Goal: Transaction & Acquisition: Purchase product/service

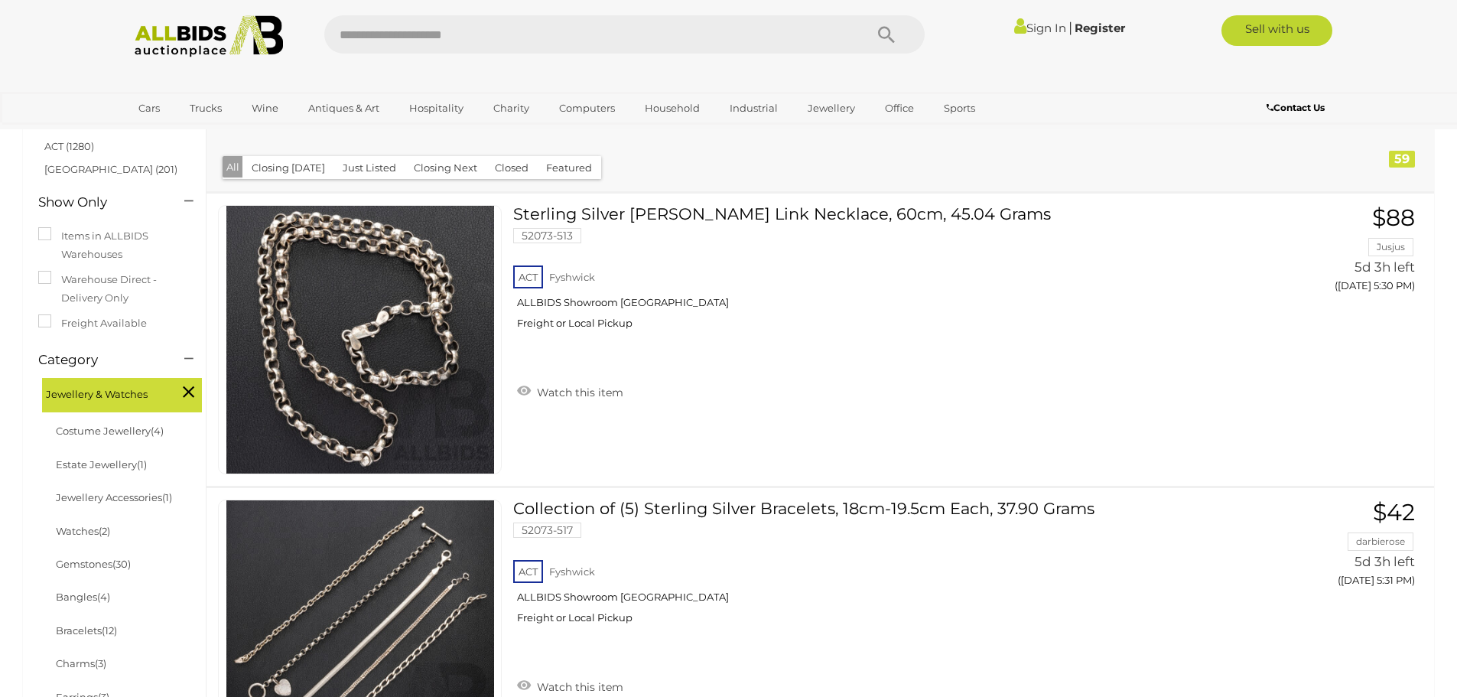
scroll to position [229, 0]
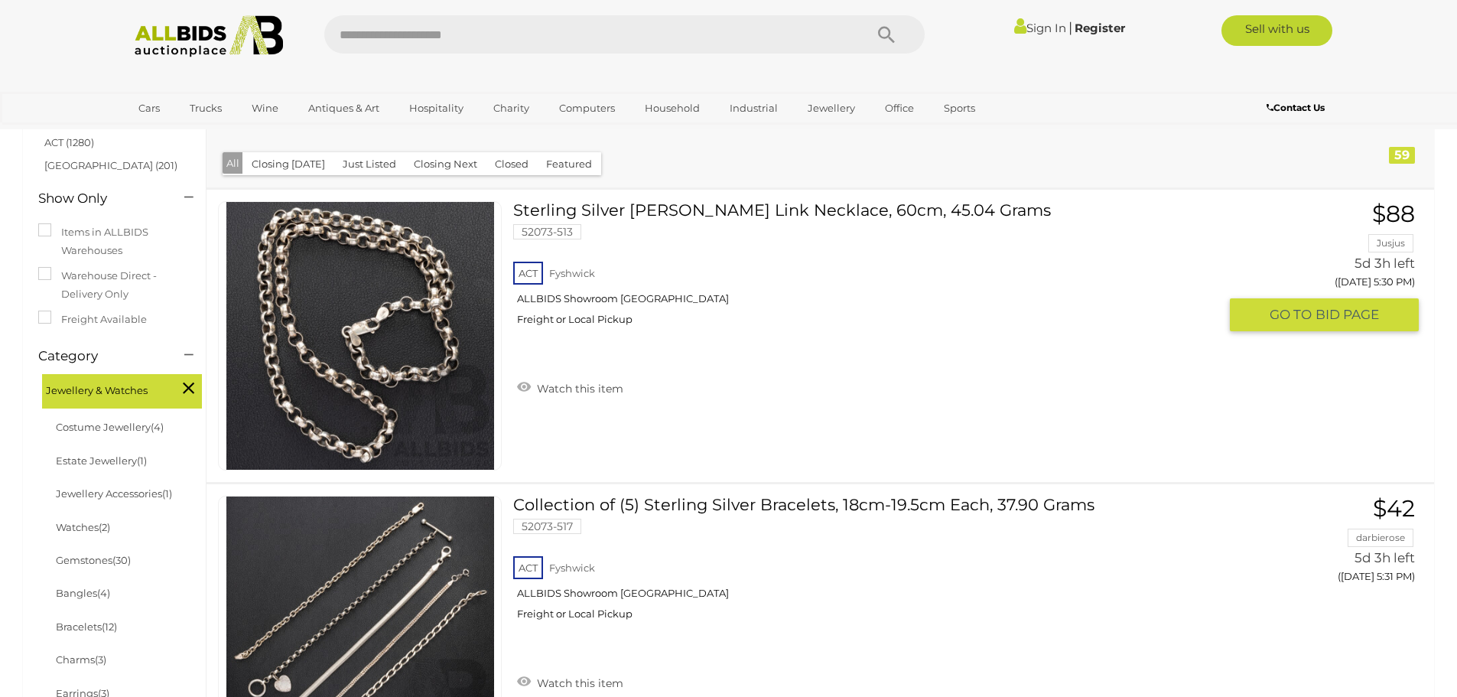
click at [1347, 317] on span "BID PAGE" at bounding box center [1346, 315] width 63 height 18
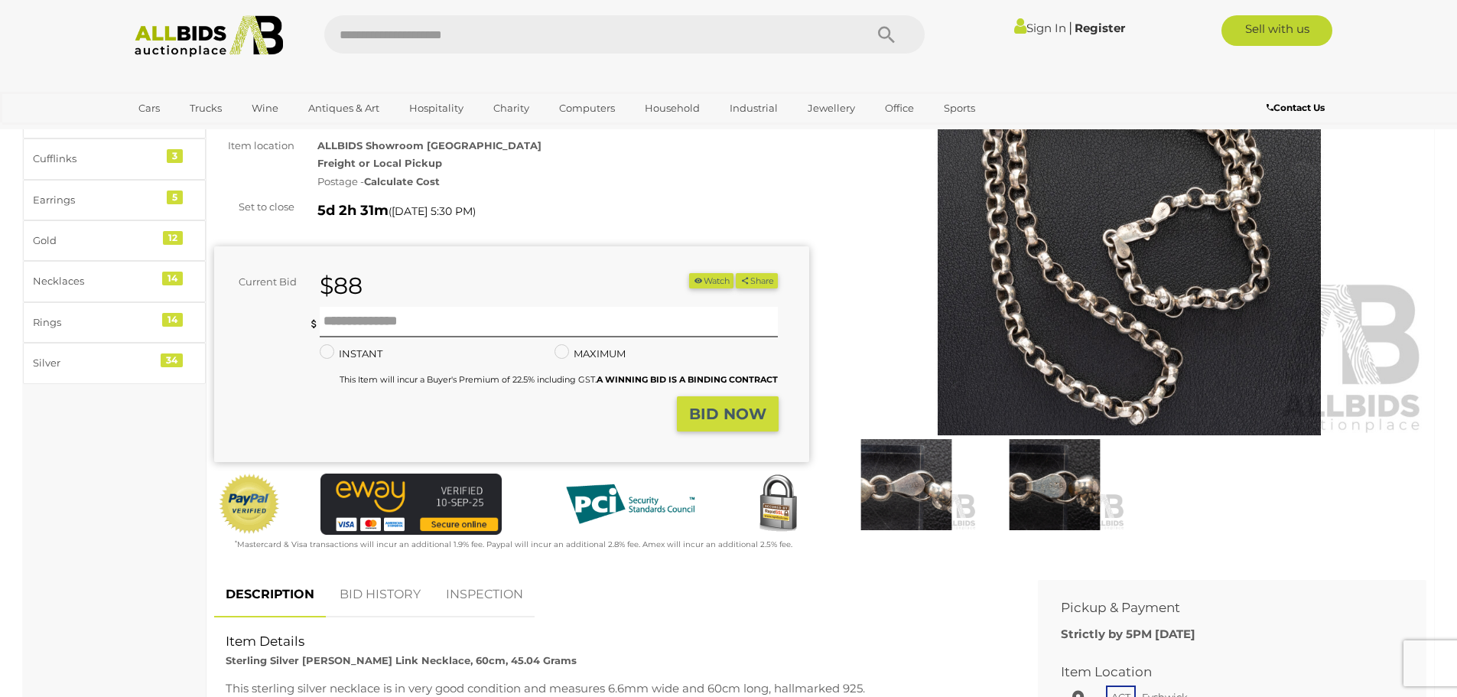
scroll to position [153, 0]
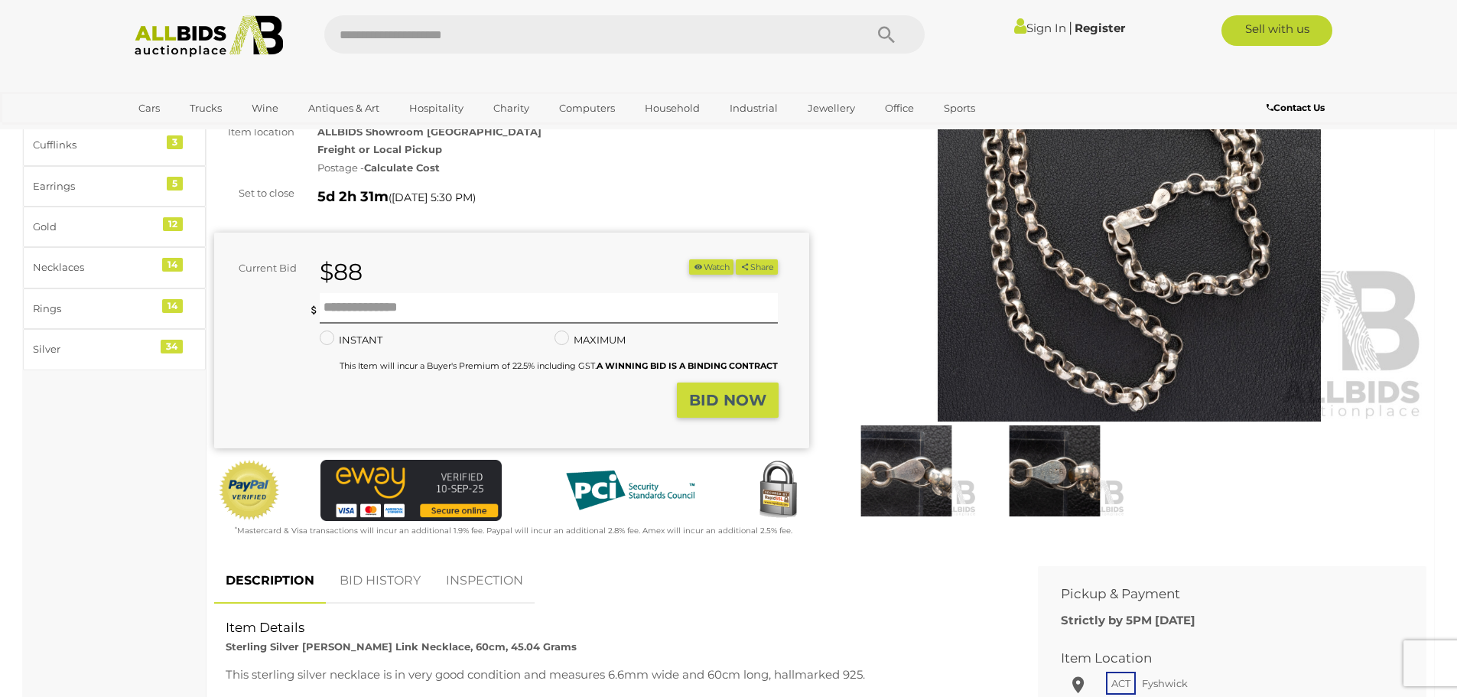
click at [921, 470] on img at bounding box center [906, 470] width 141 height 91
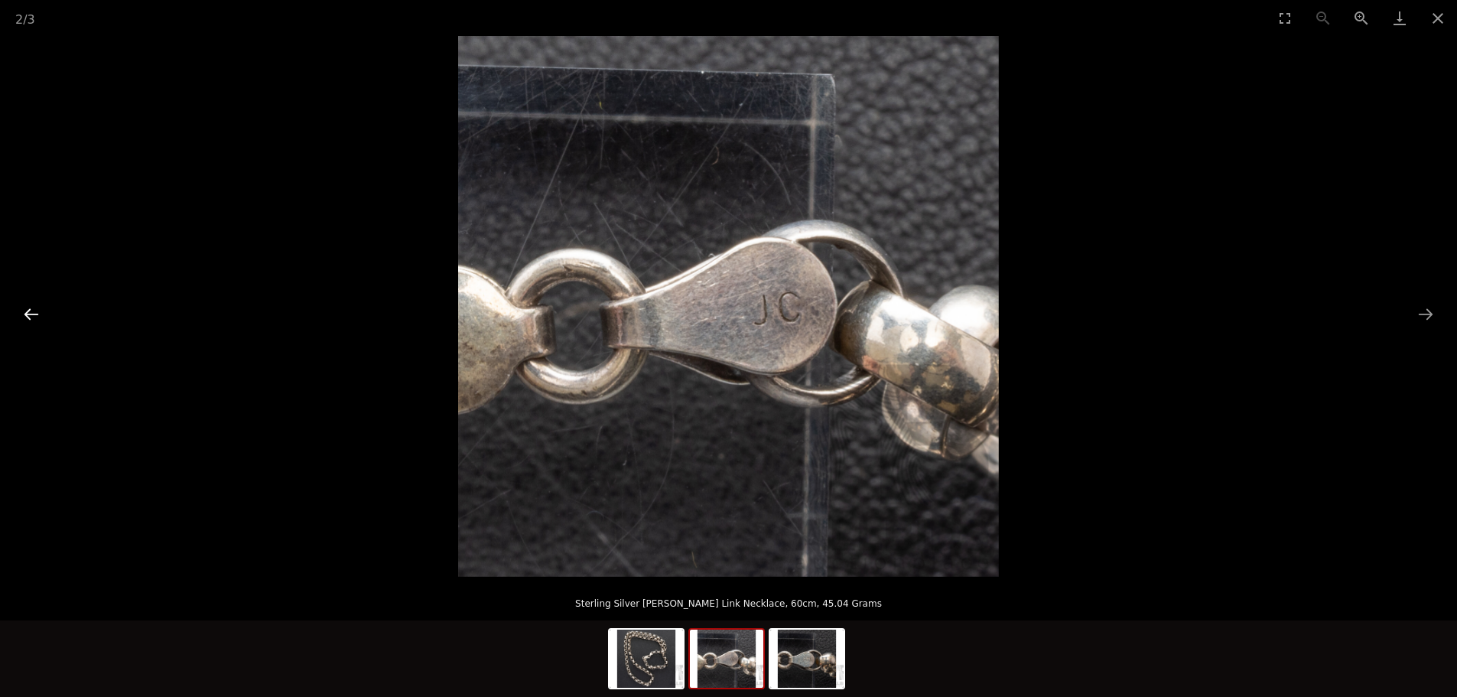
click at [34, 301] on button "Previous slide" at bounding box center [31, 314] width 32 height 30
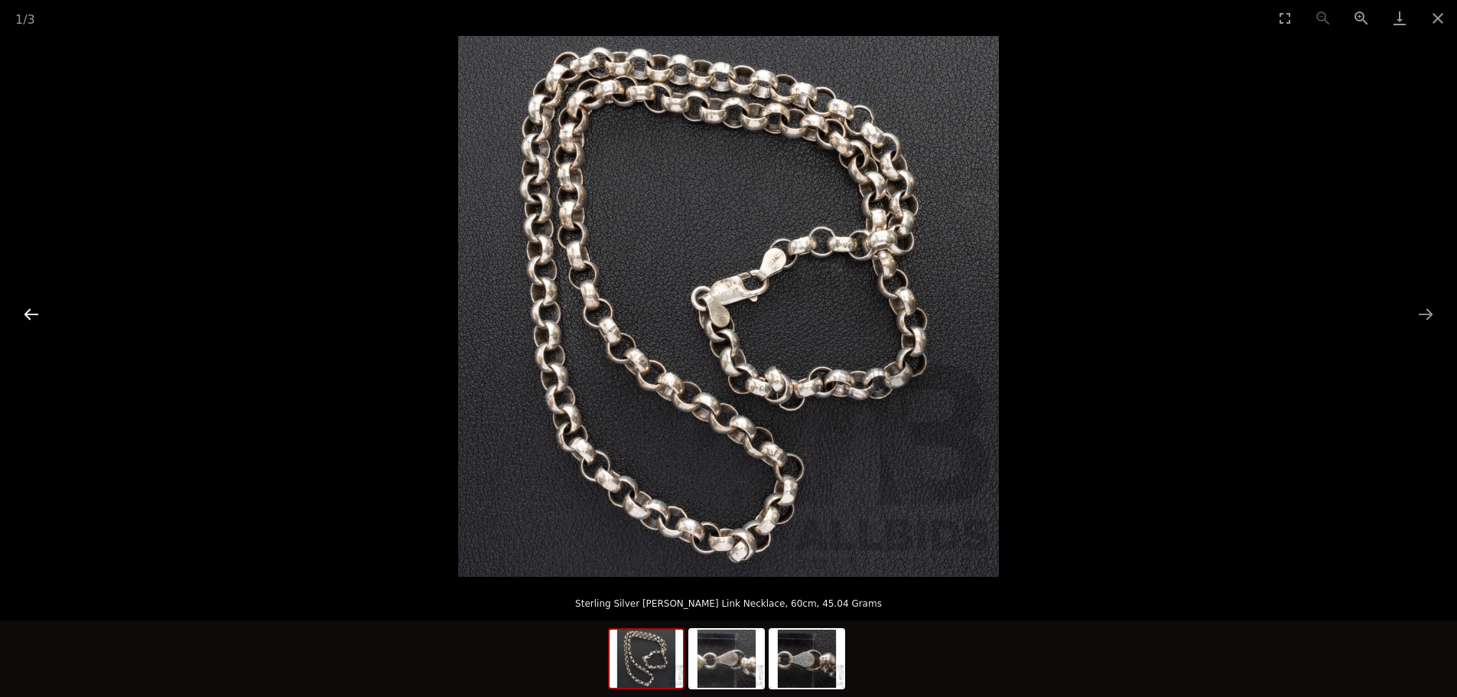
click at [34, 301] on button "Previous slide" at bounding box center [31, 314] width 32 height 30
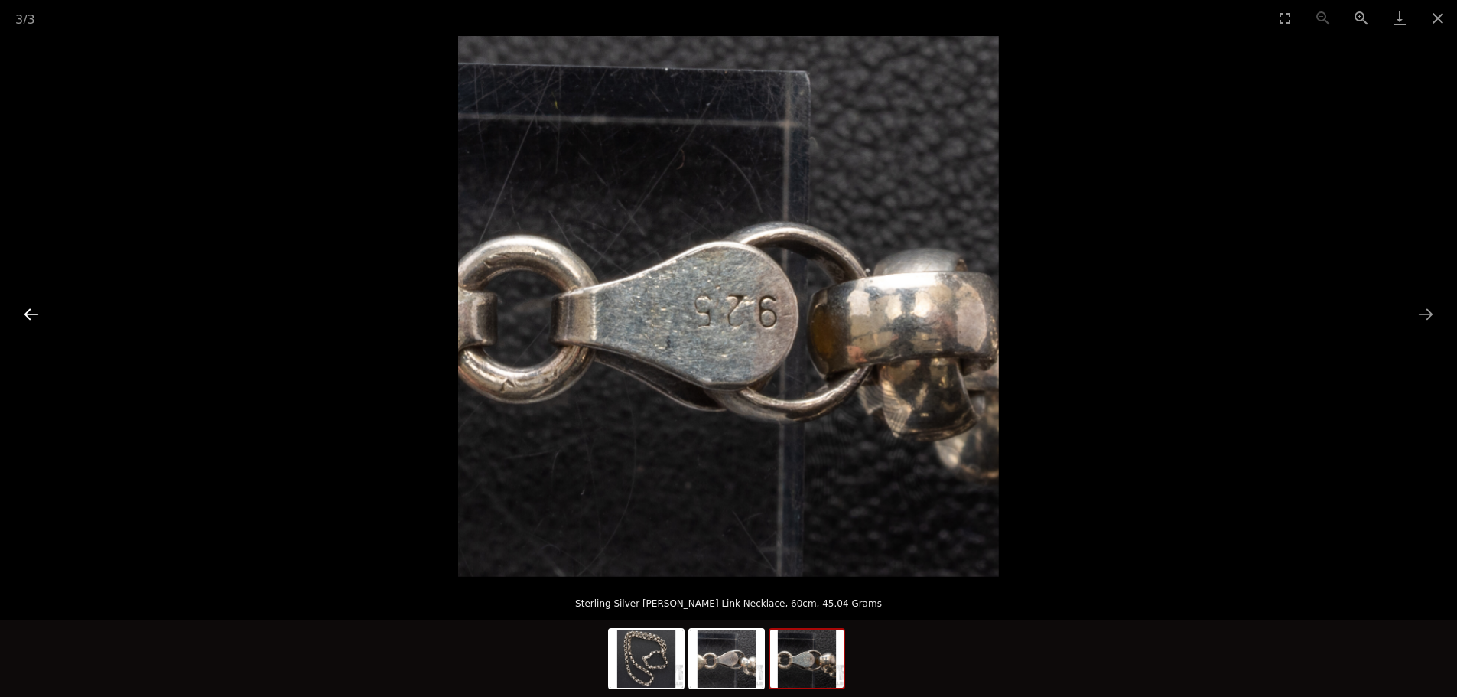
click at [34, 301] on button "Previous slide" at bounding box center [31, 314] width 32 height 30
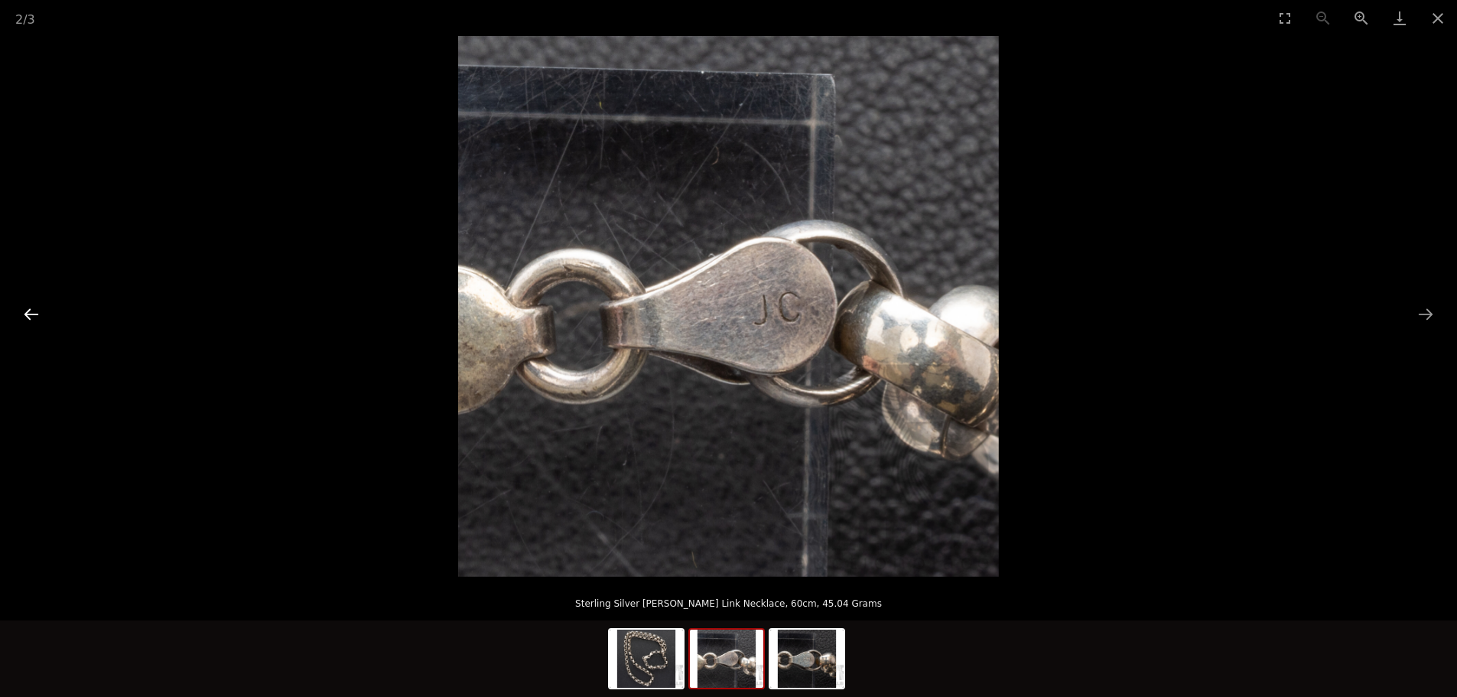
click at [34, 301] on button "Previous slide" at bounding box center [31, 314] width 32 height 30
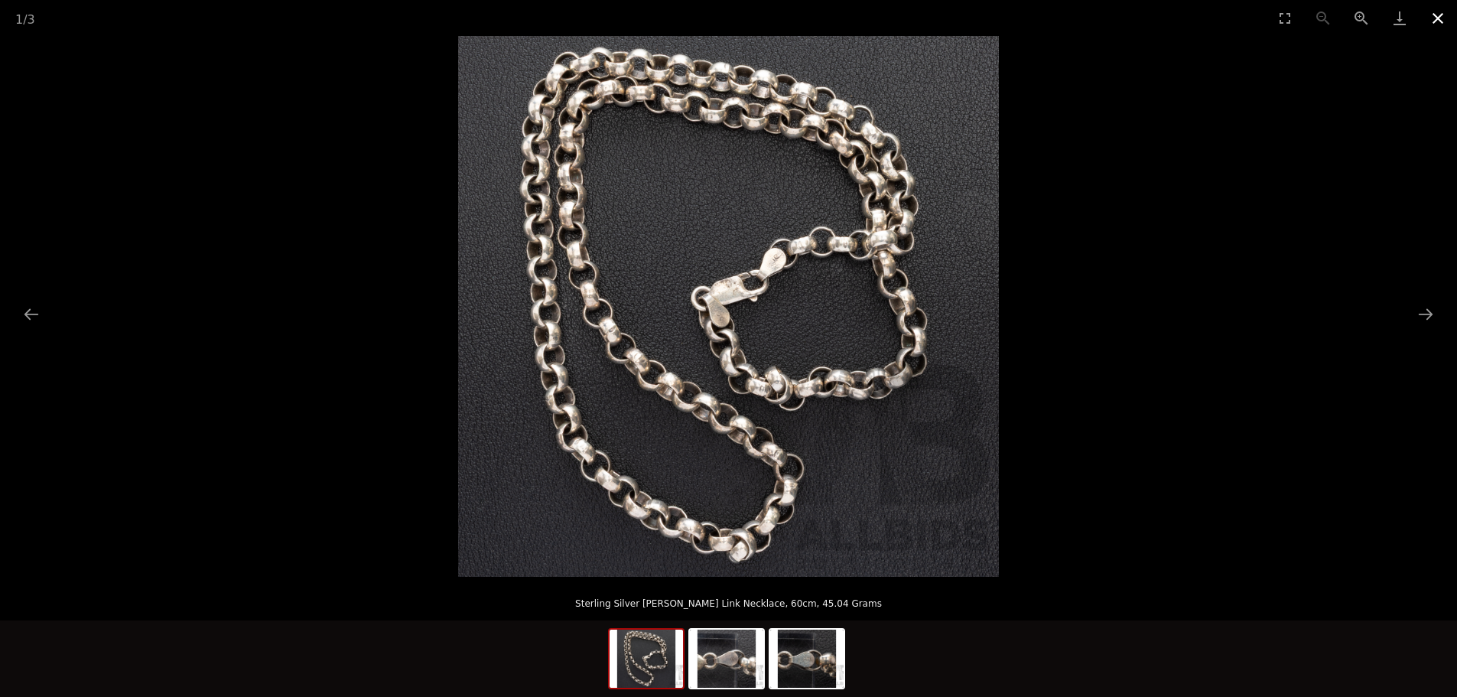
click at [1434, 15] on button "Close gallery" at bounding box center [1437, 18] width 38 height 36
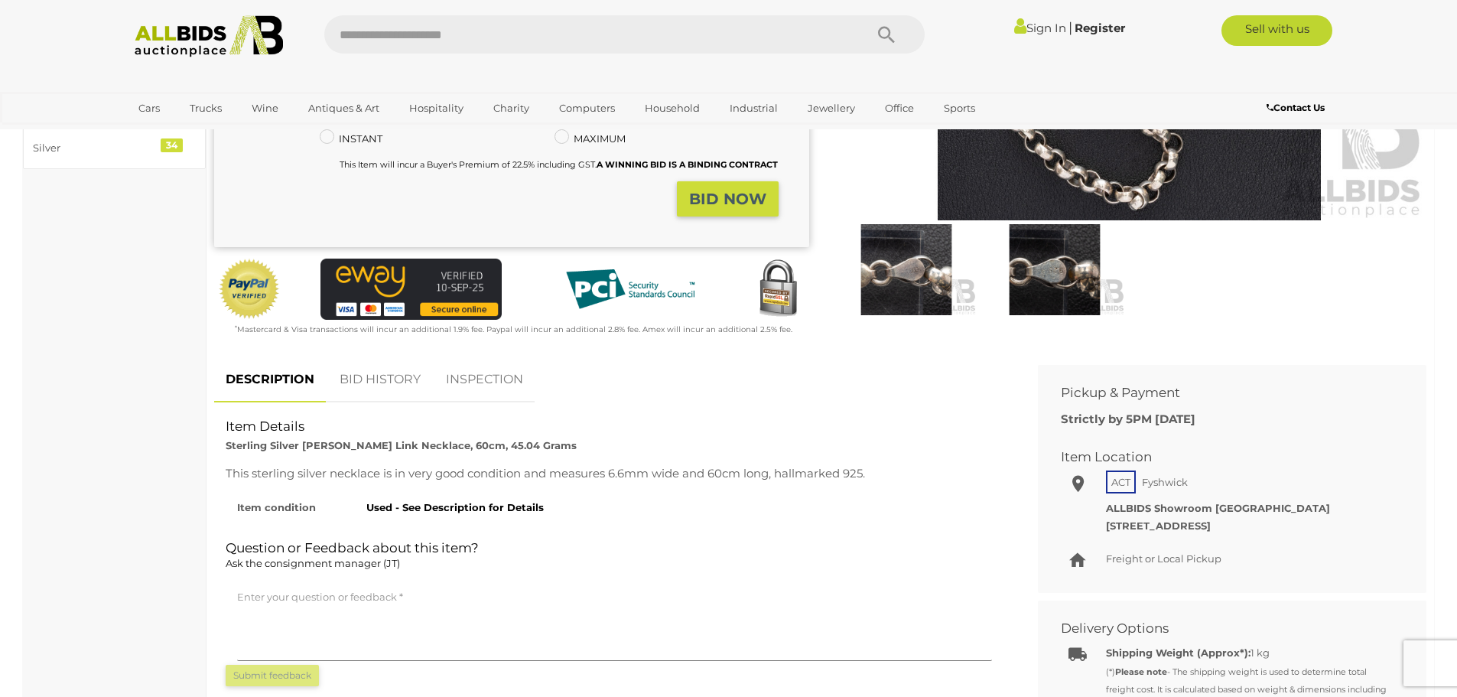
scroll to position [382, 0]
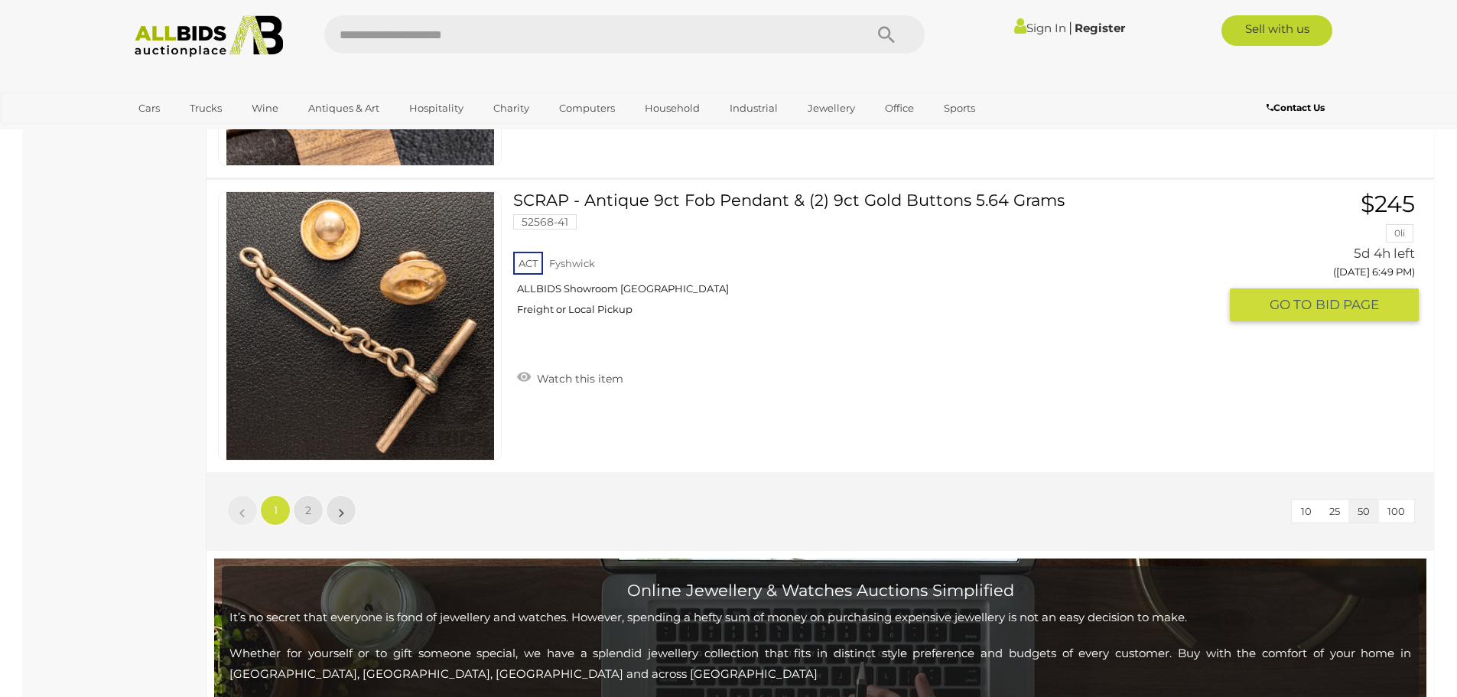
scroll to position [14638, 0]
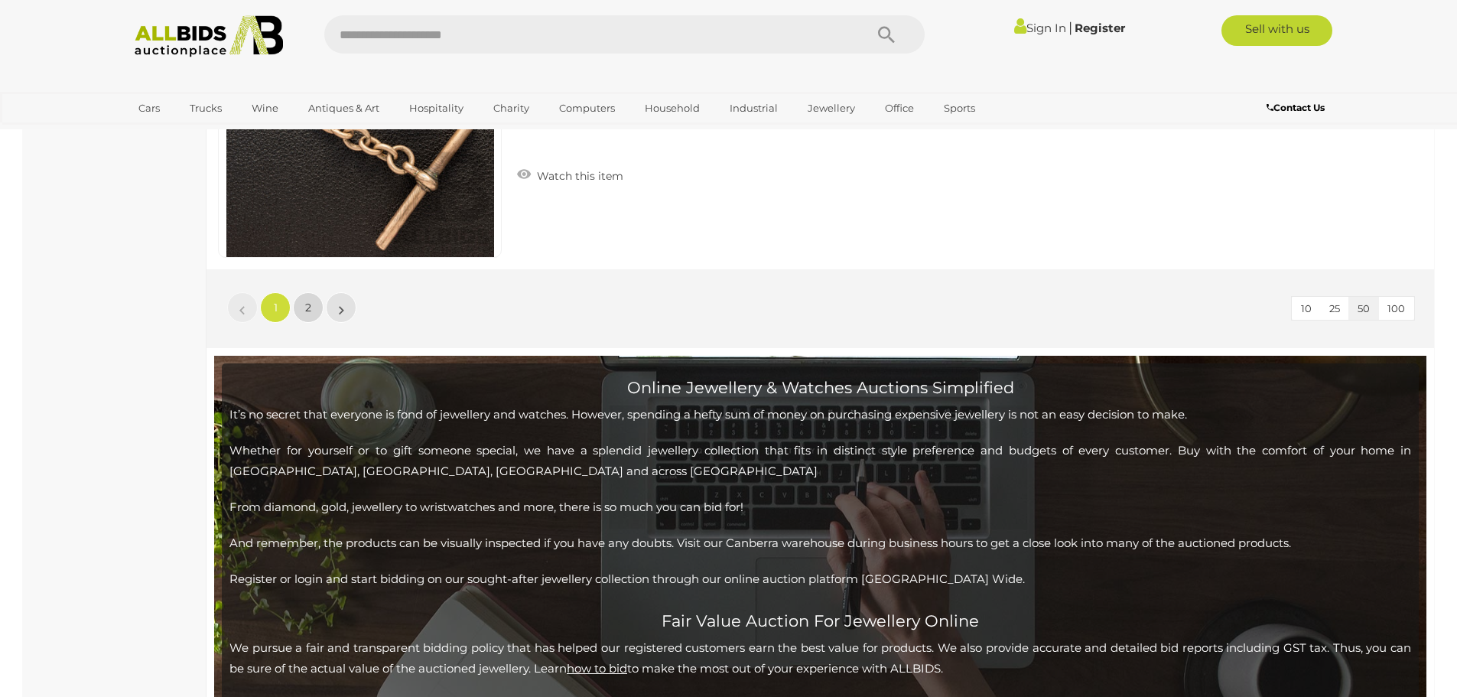
click at [301, 308] on link "2" at bounding box center [308, 307] width 31 height 31
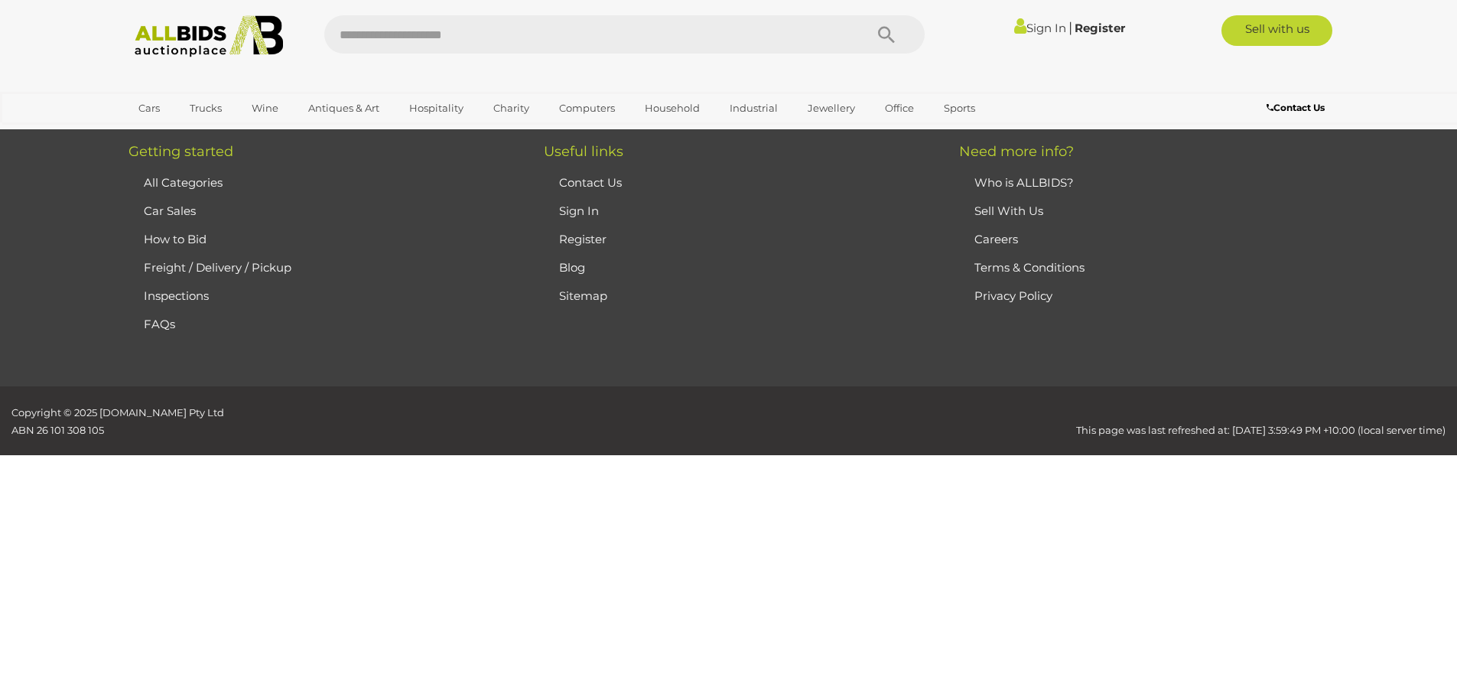
scroll to position [264, 0]
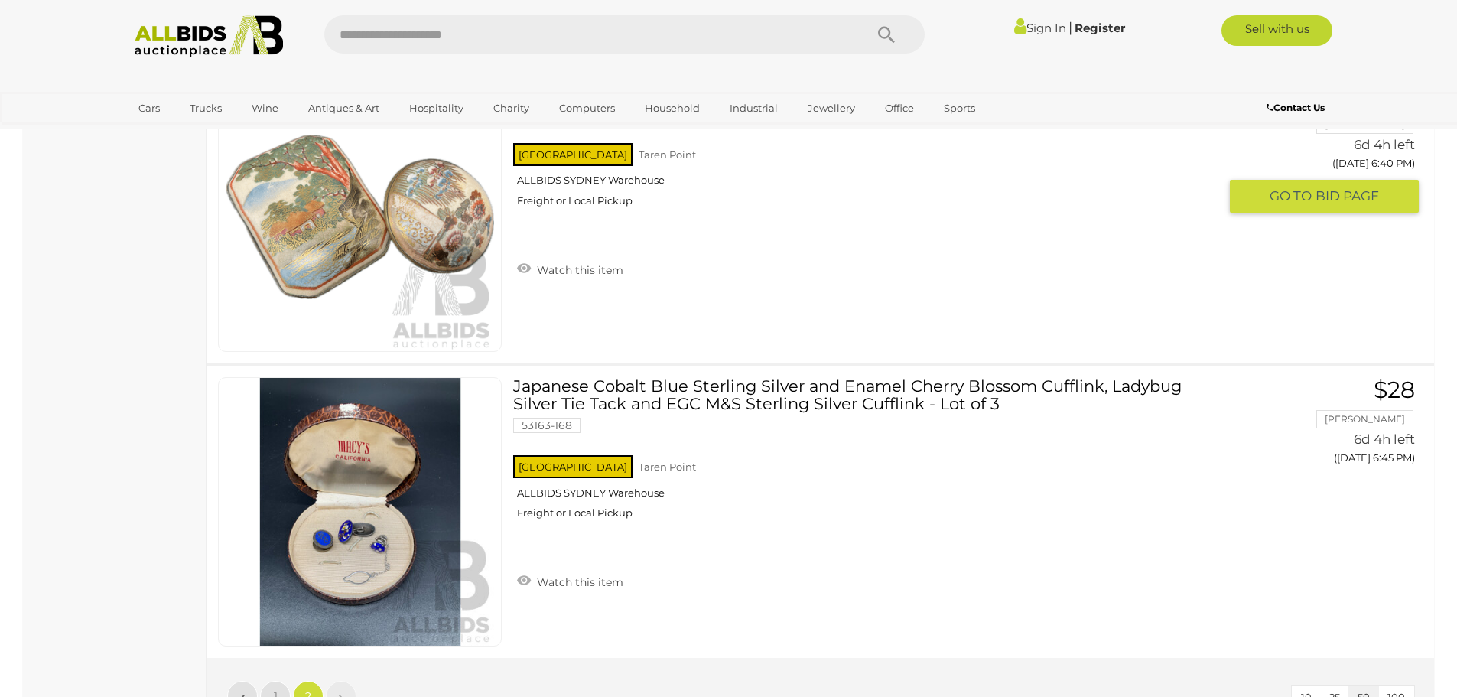
scroll to position [2634, 0]
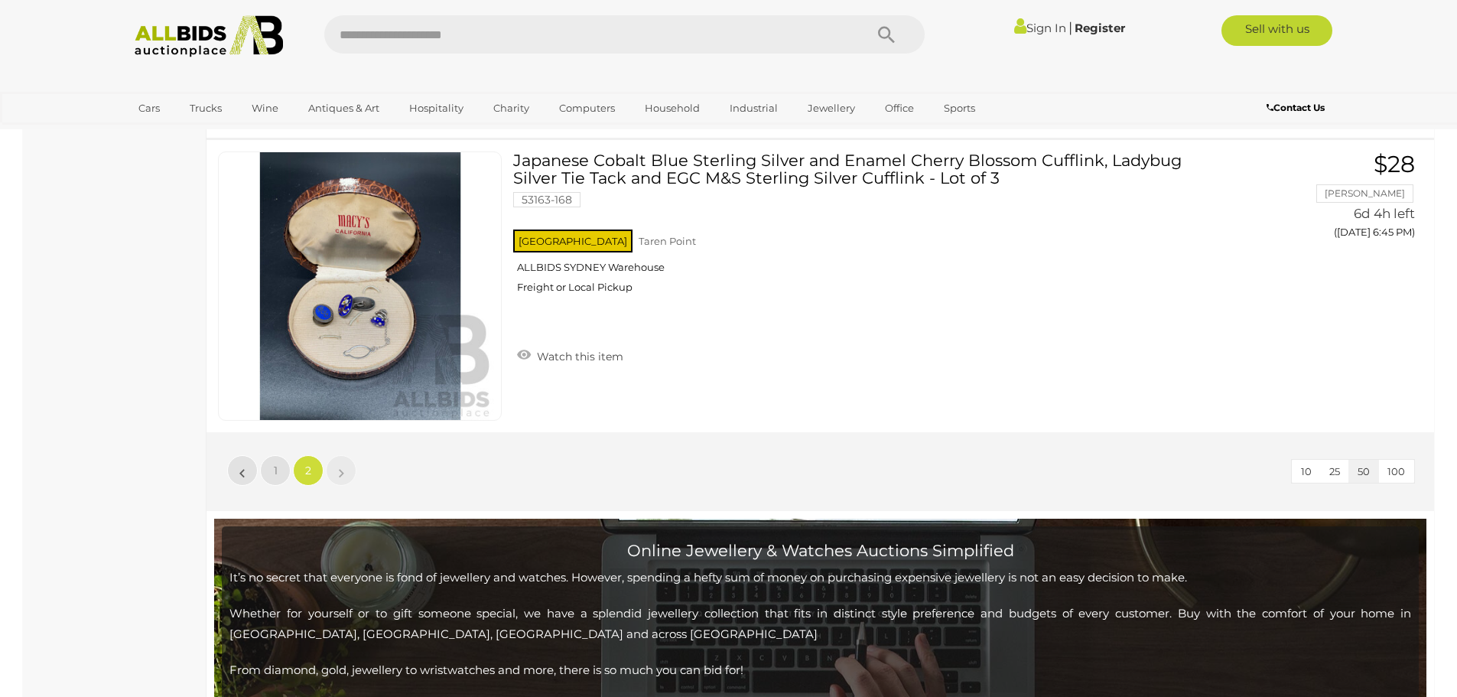
click at [343, 473] on li "»" at bounding box center [342, 470] width 30 height 31
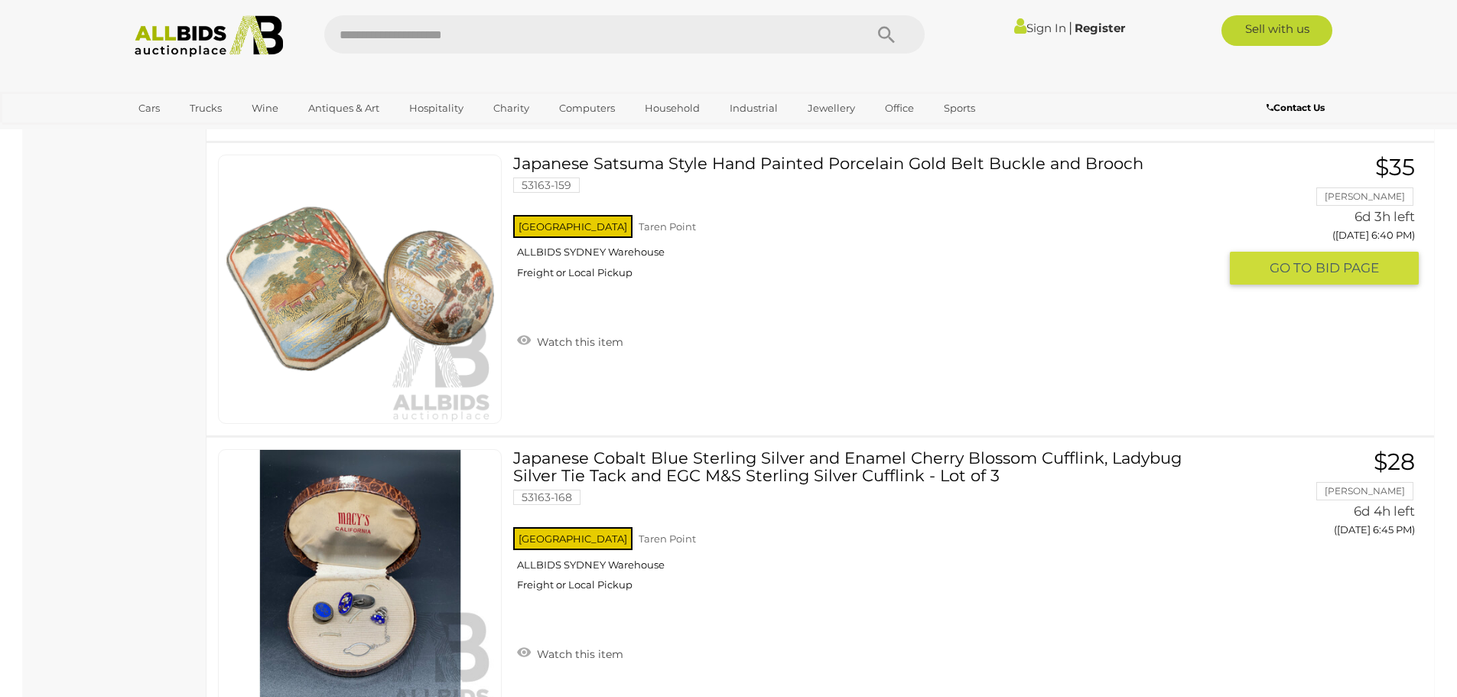
scroll to position [2481, 0]
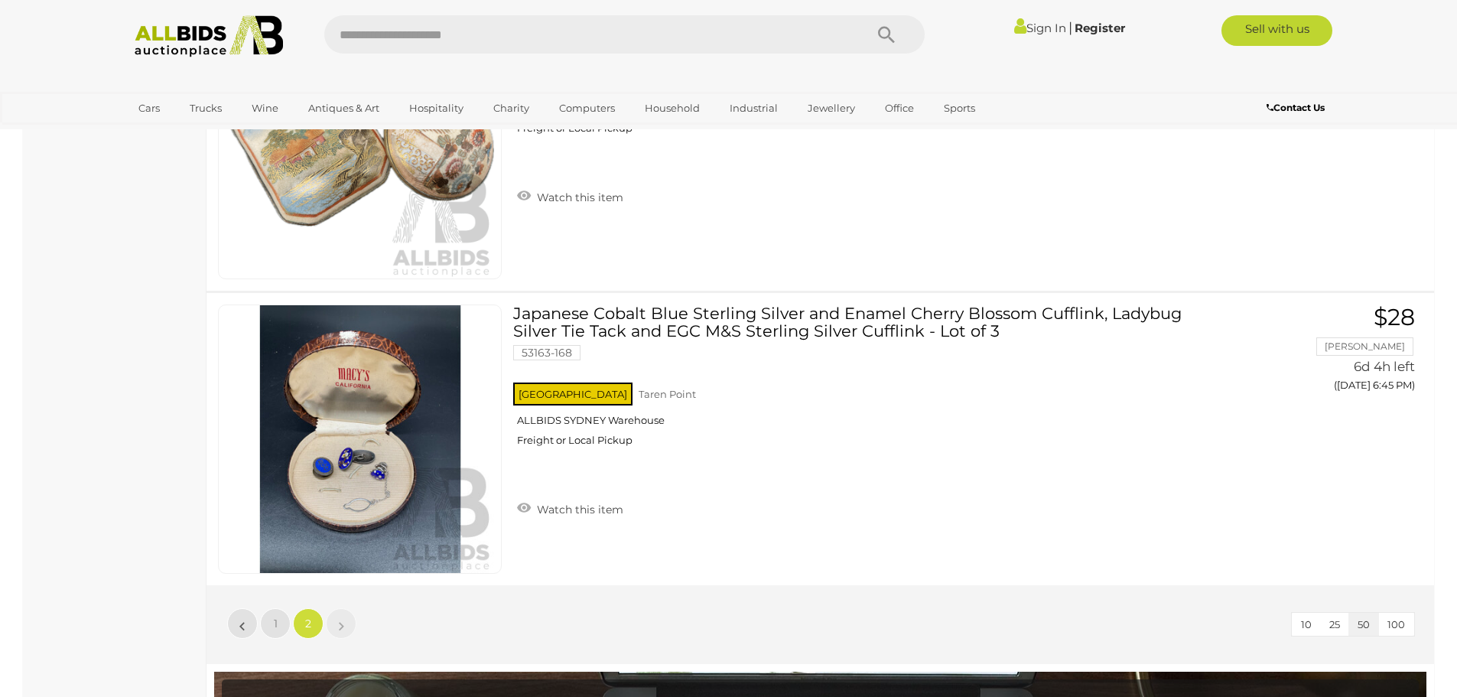
click at [341, 622] on li "»" at bounding box center [342, 623] width 30 height 31
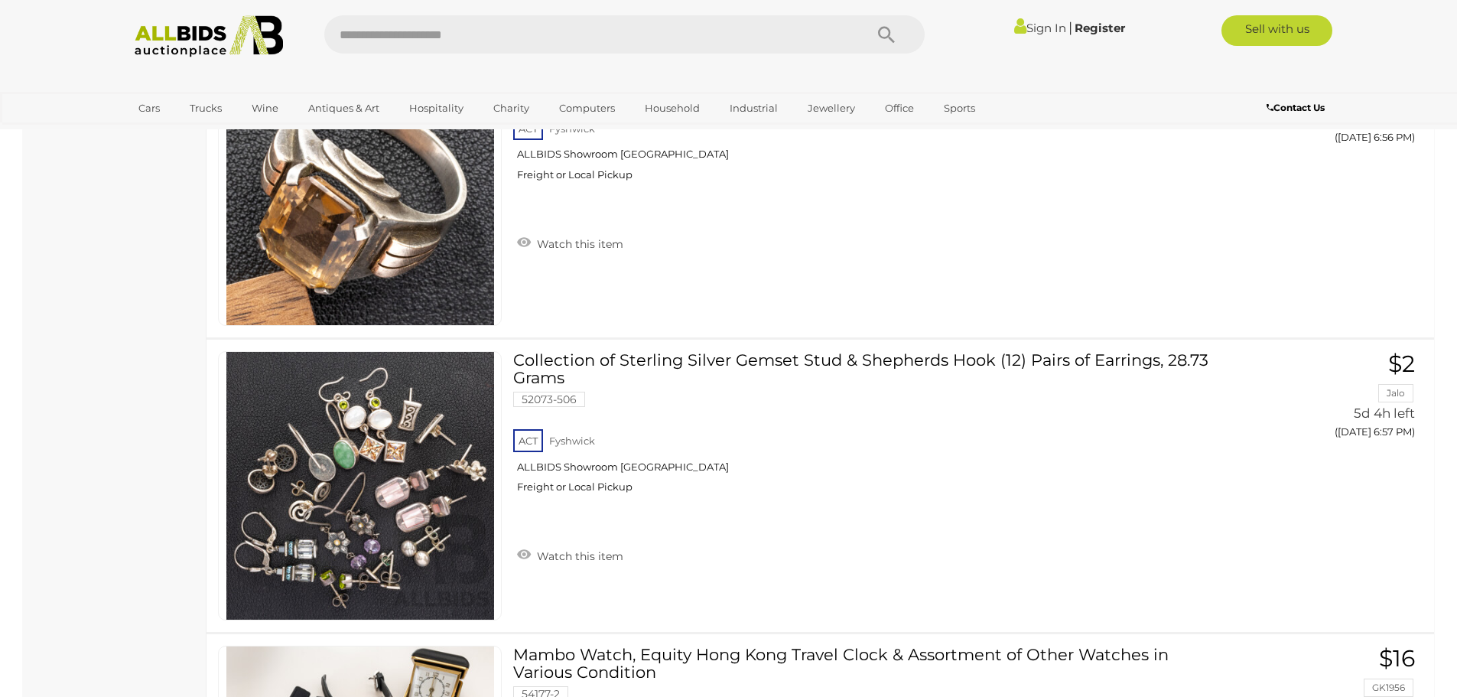
scroll to position [1411, 0]
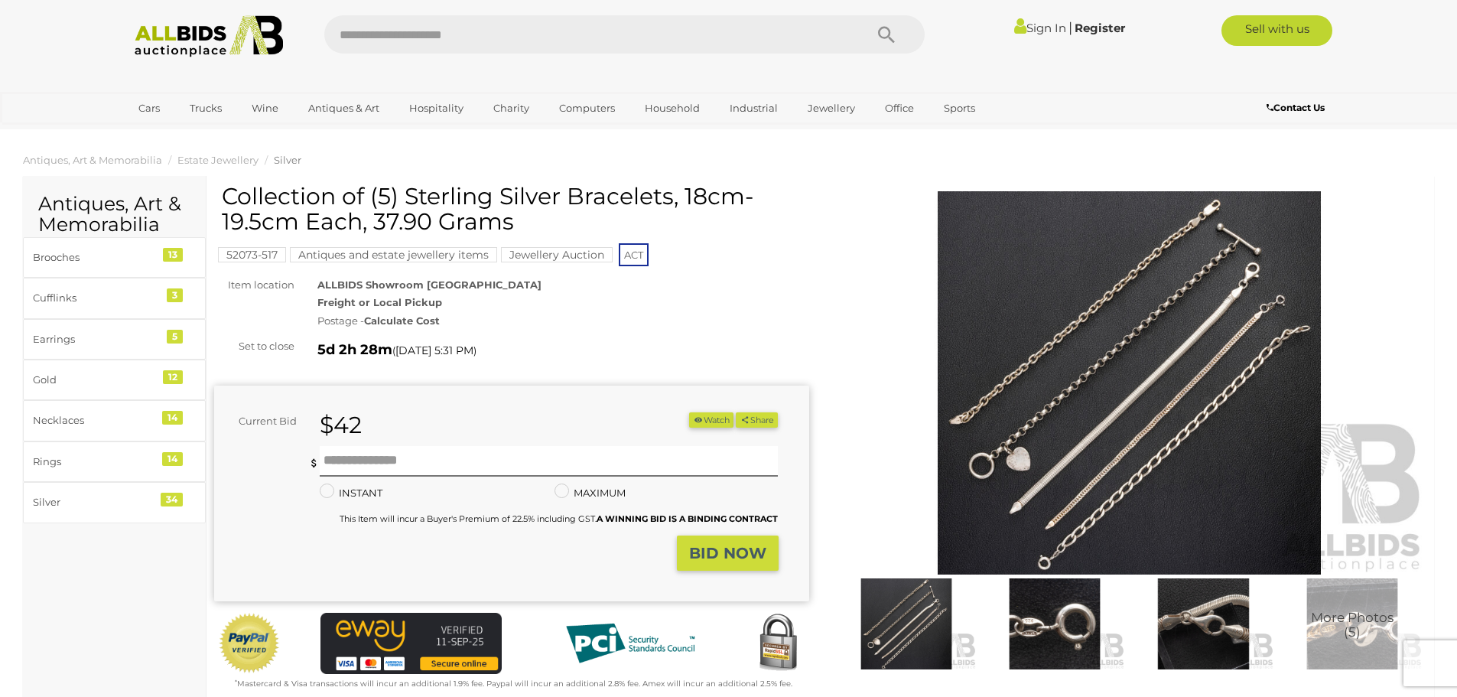
click at [1034, 619] on img at bounding box center [1054, 623] width 141 height 91
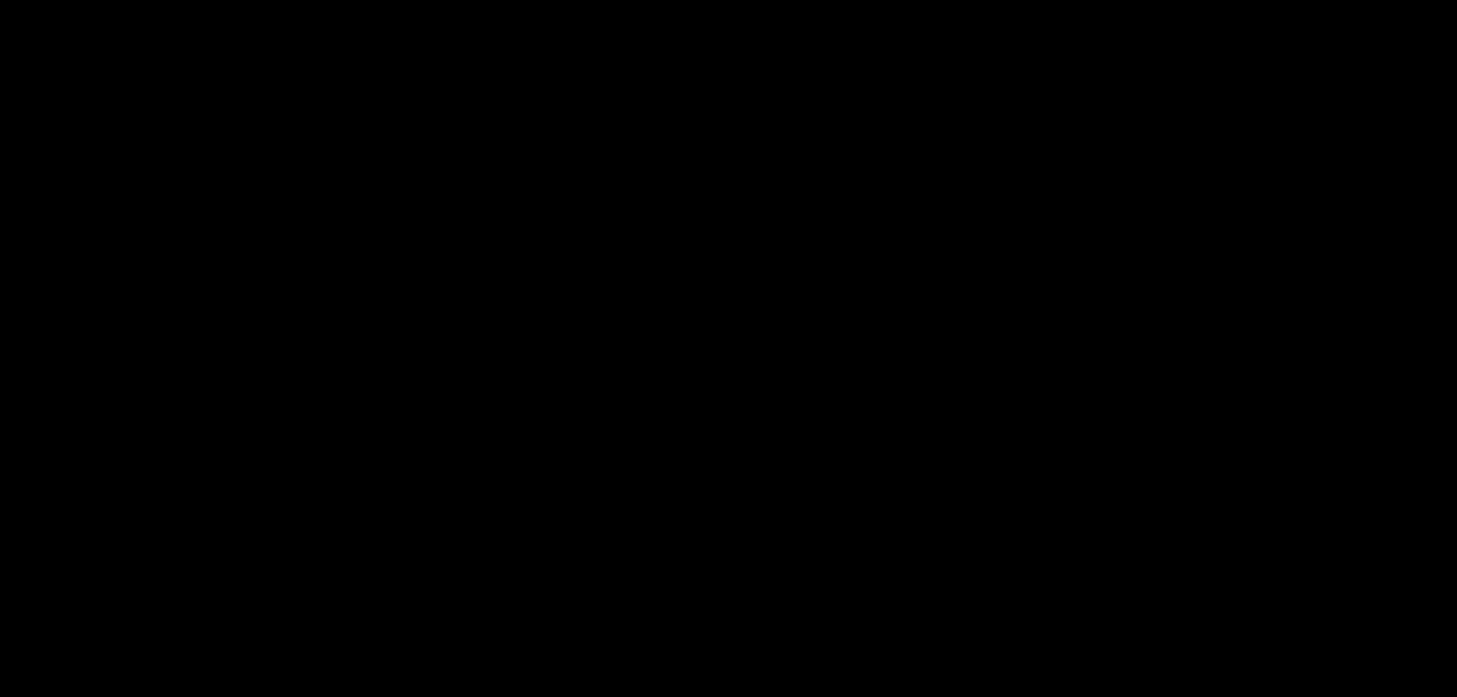
click at [1034, 619] on div "3 / 5 Collection of (5) Sterling Silver Bracelets, 18cm-19.5cm Each, 37.90 Grams" at bounding box center [728, 348] width 1457 height 697
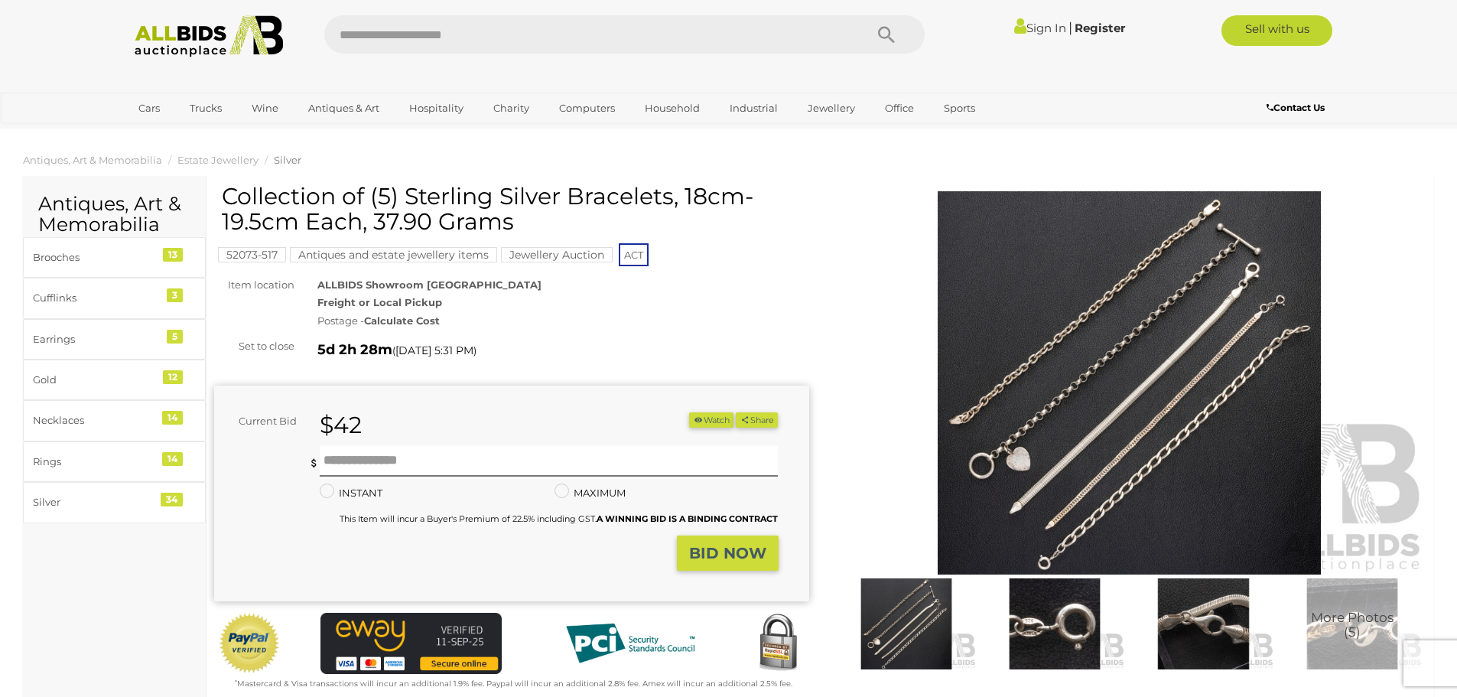
click at [1034, 619] on img at bounding box center [1054, 623] width 141 height 91
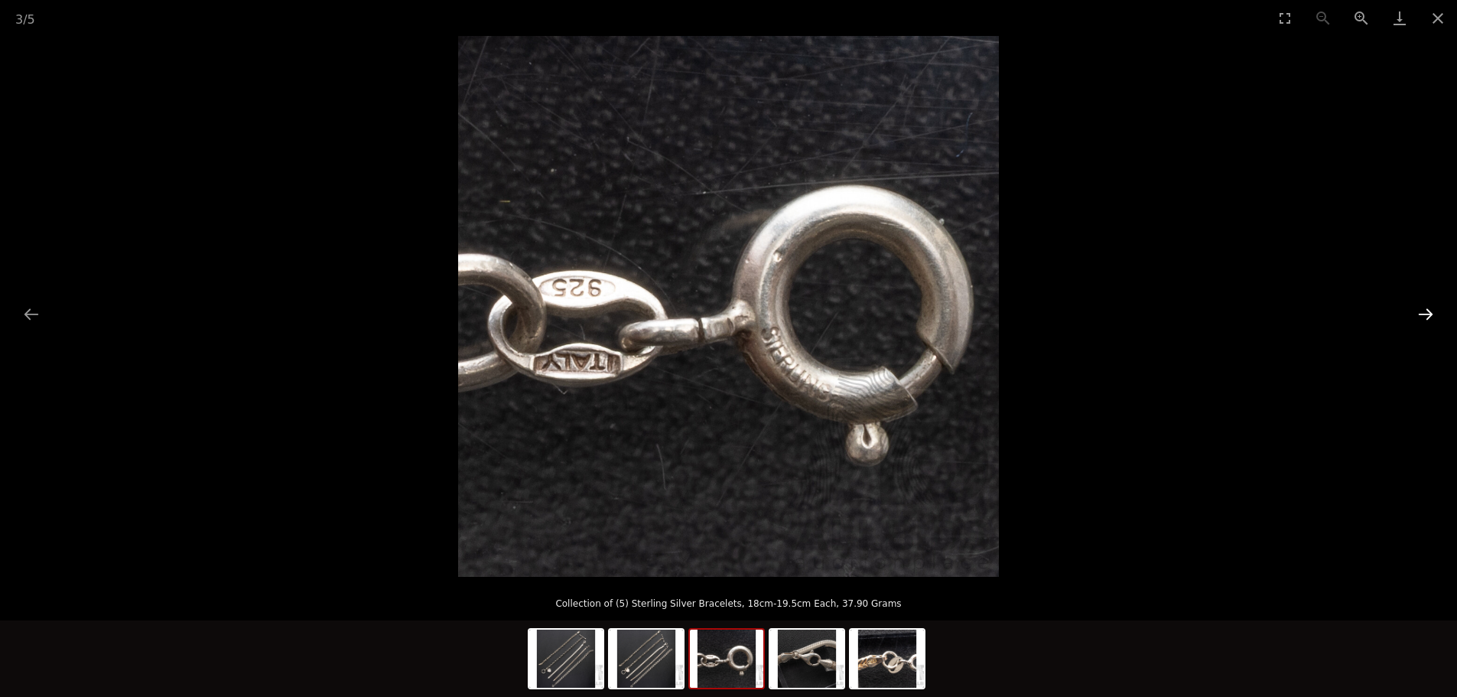
click at [1426, 310] on button "Next slide" at bounding box center [1425, 314] width 32 height 30
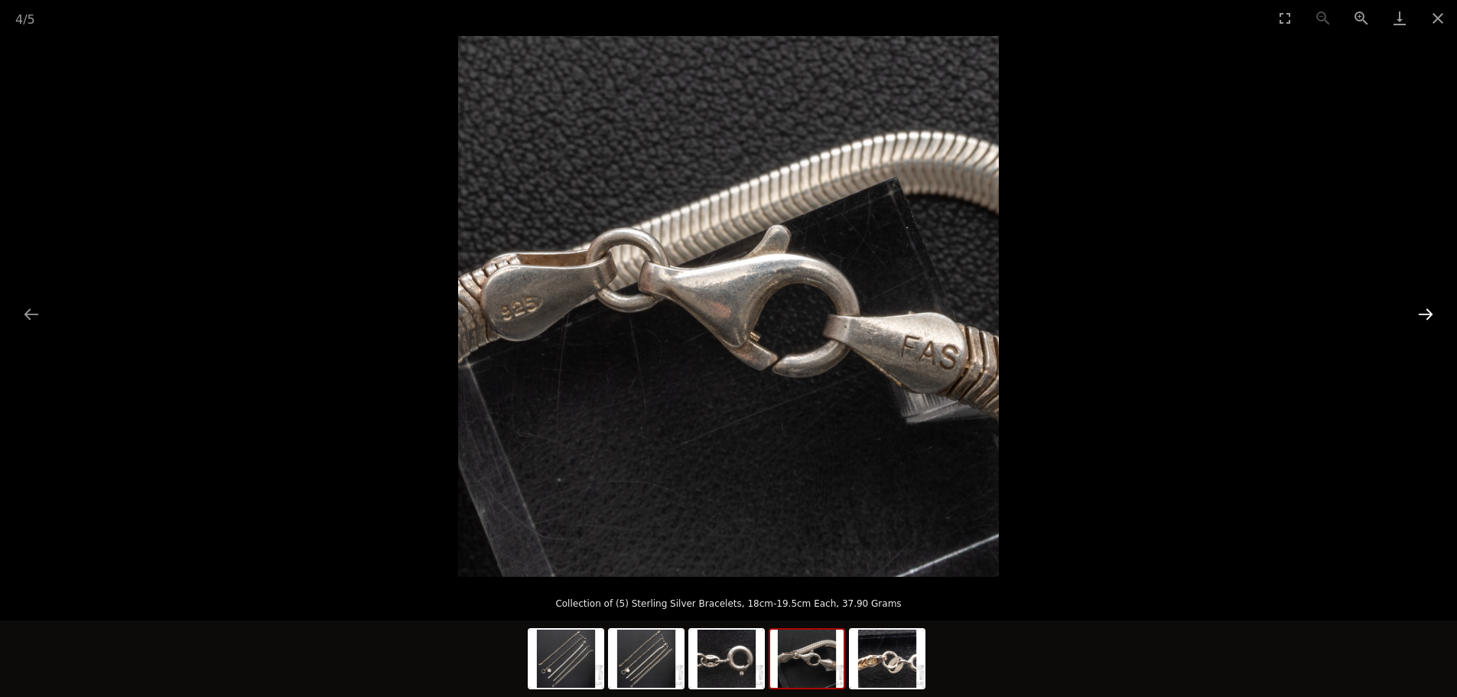
click at [1426, 310] on button "Next slide" at bounding box center [1425, 314] width 32 height 30
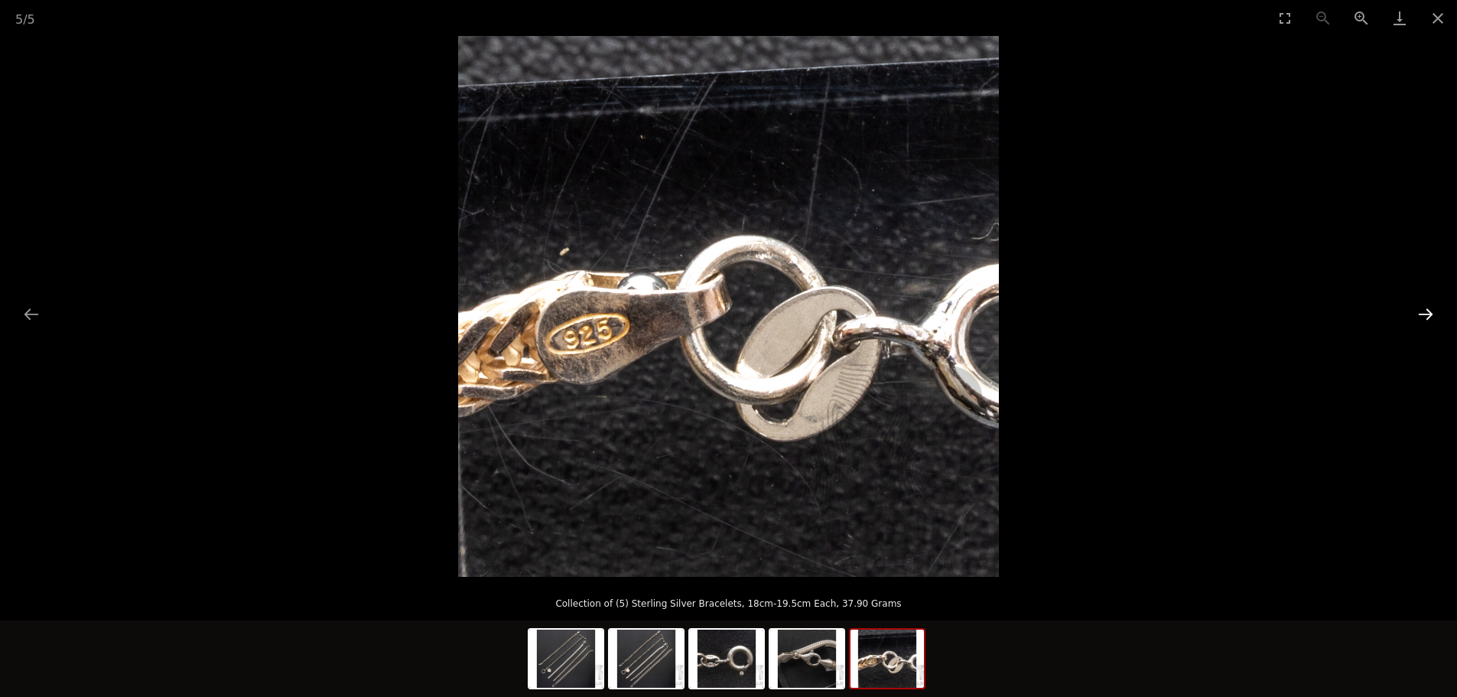
click at [1426, 310] on button "Next slide" at bounding box center [1425, 314] width 32 height 30
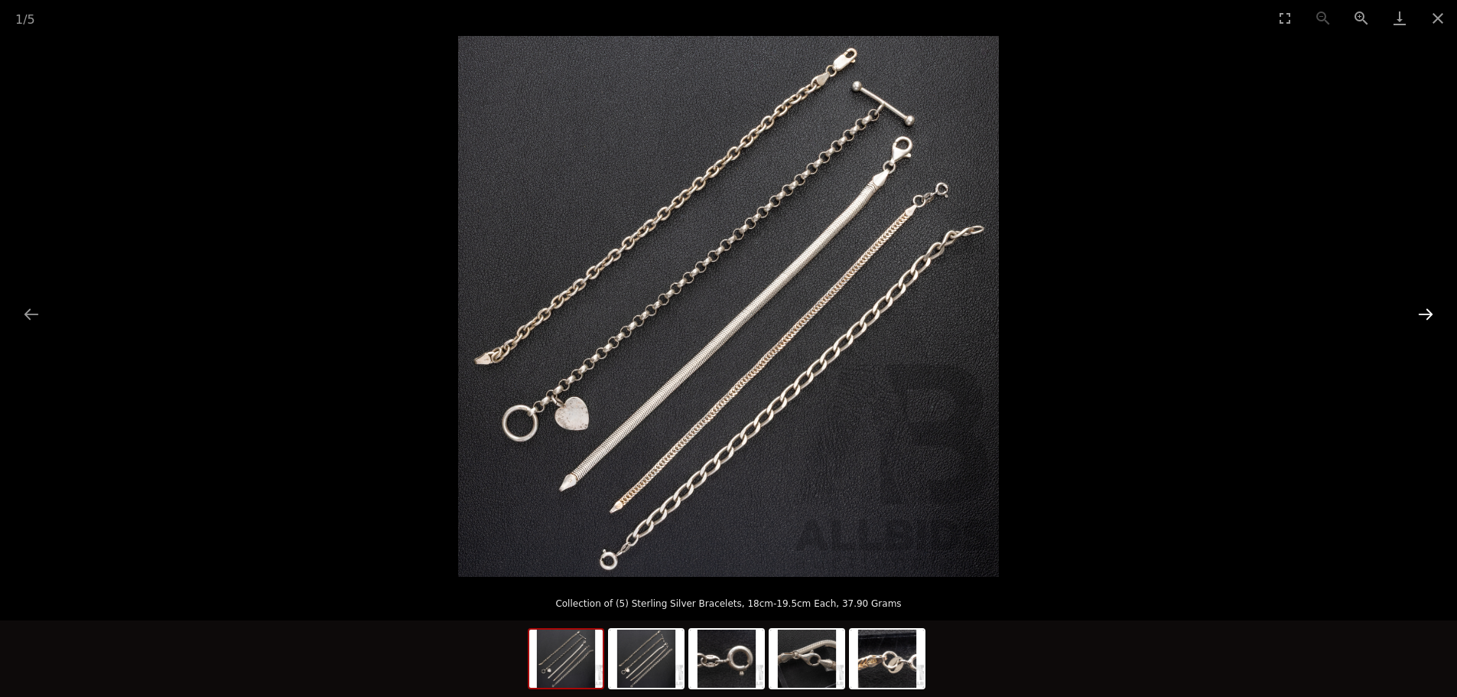
click at [1426, 310] on button "Next slide" at bounding box center [1425, 314] width 32 height 30
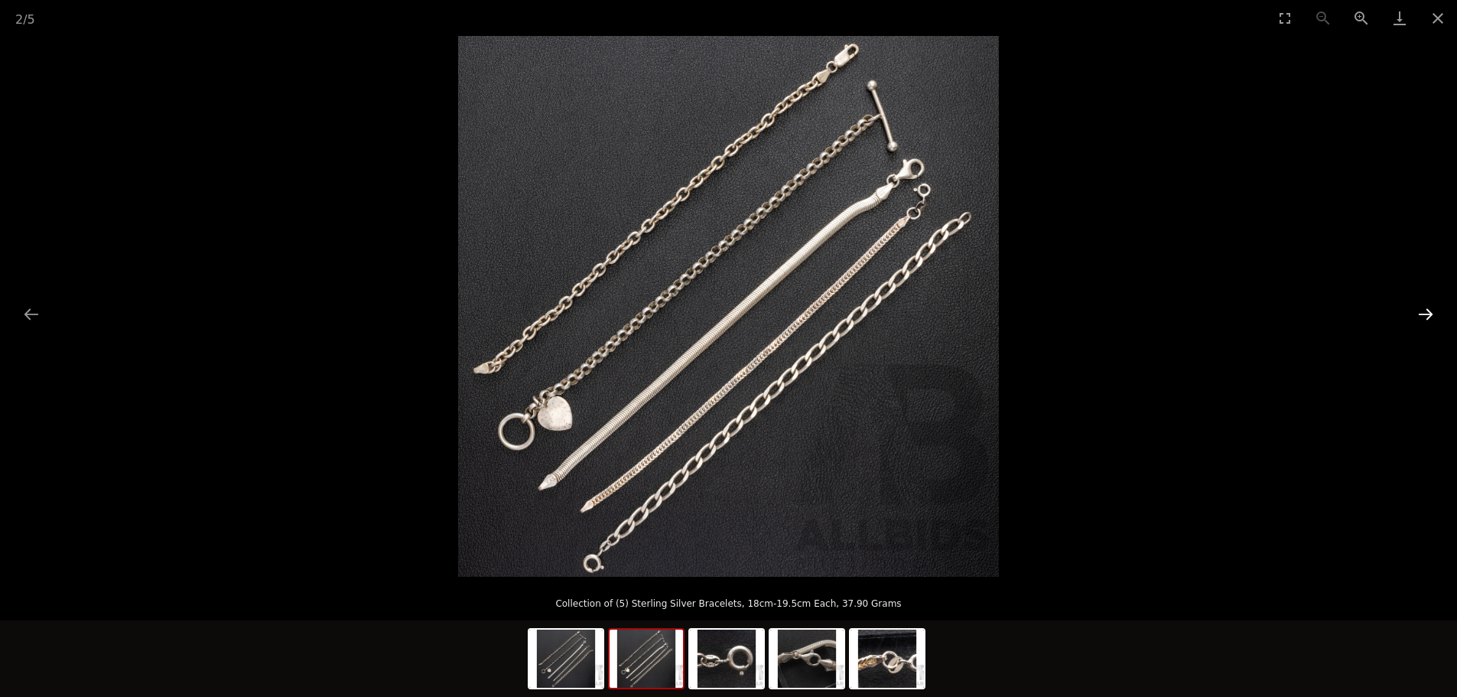
click at [1426, 310] on button "Next slide" at bounding box center [1425, 314] width 32 height 30
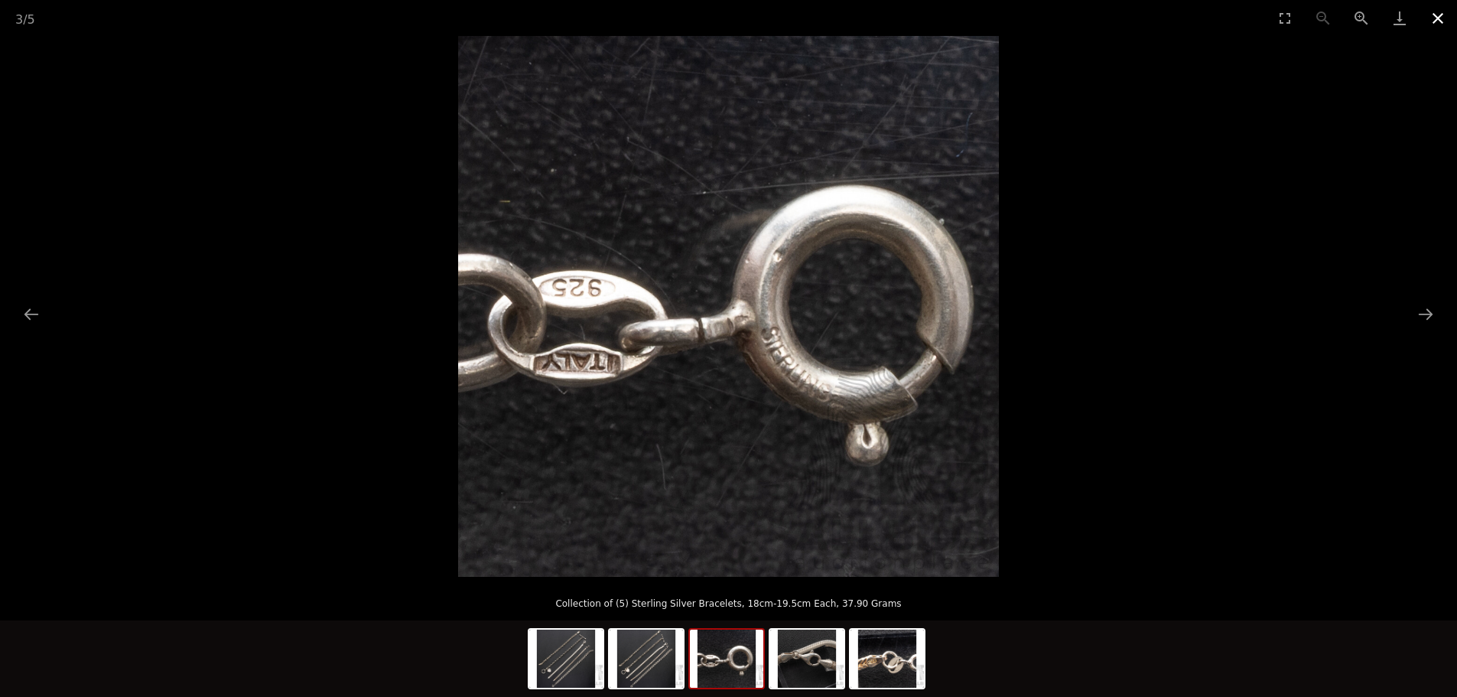
click at [1428, 13] on button "Close gallery" at bounding box center [1437, 18] width 38 height 36
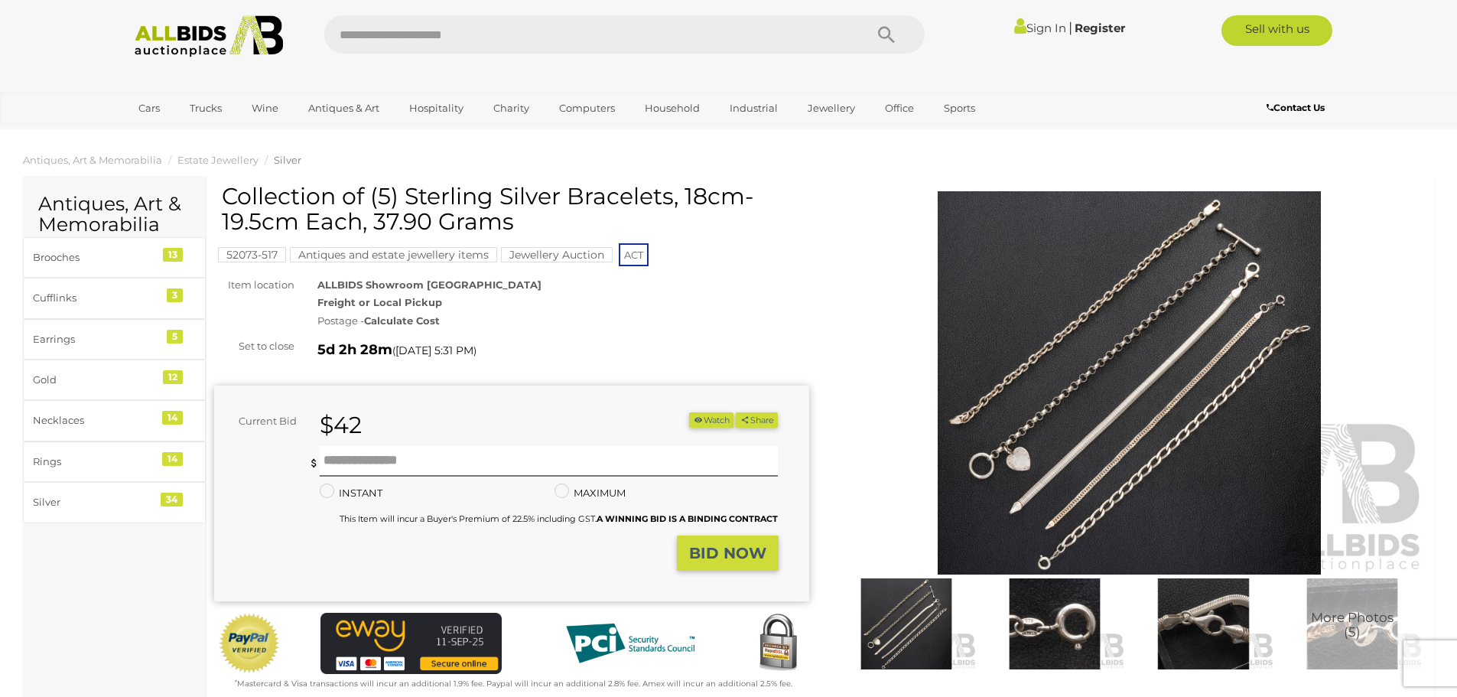
click at [388, 321] on strong "Calculate Cost" at bounding box center [402, 320] width 76 height 12
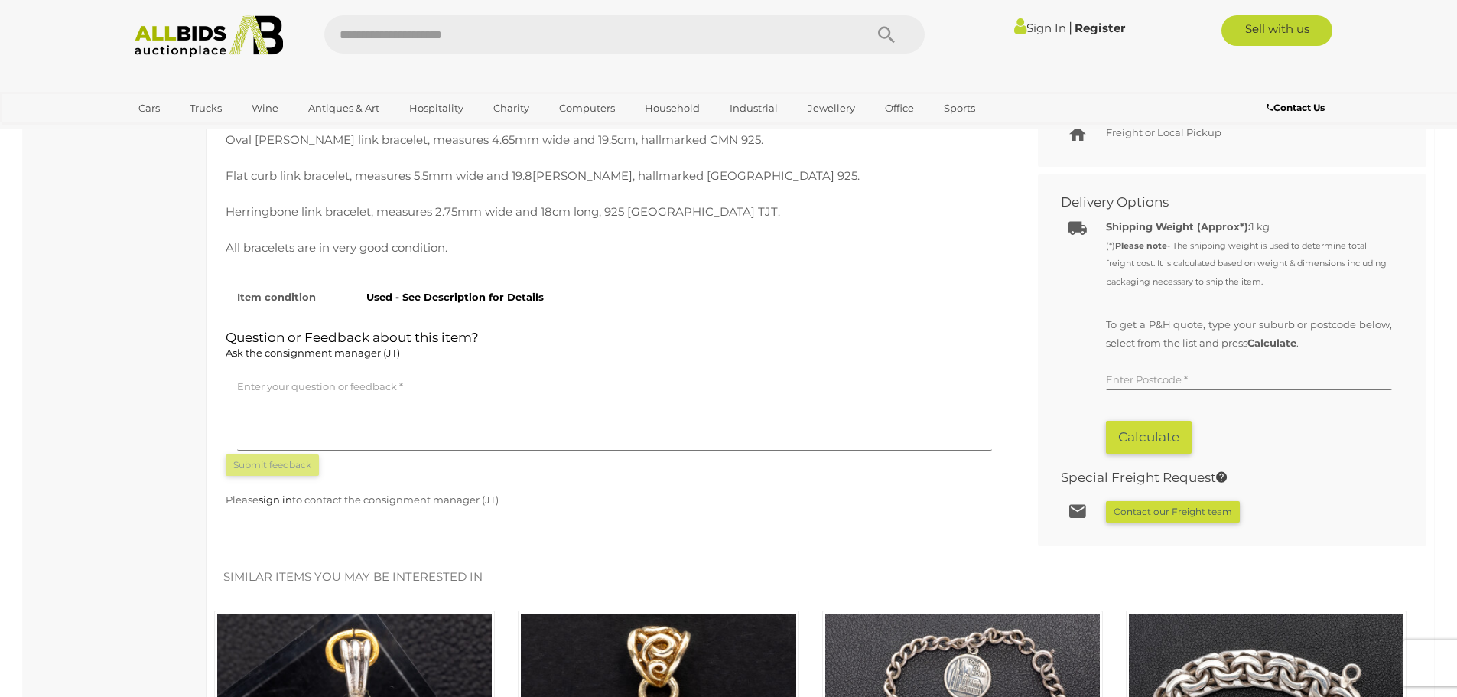
scroll to position [786, 0]
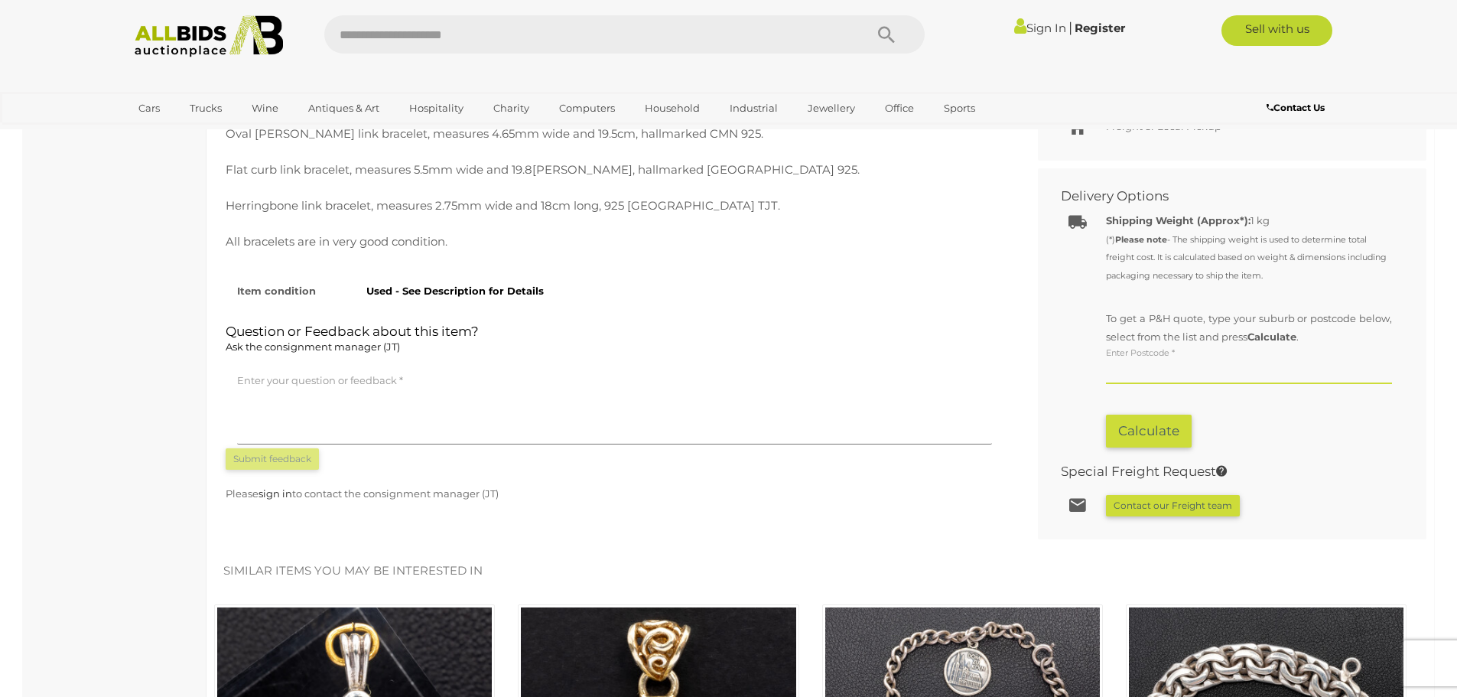
click at [1274, 369] on input "text" at bounding box center [1249, 372] width 286 height 23
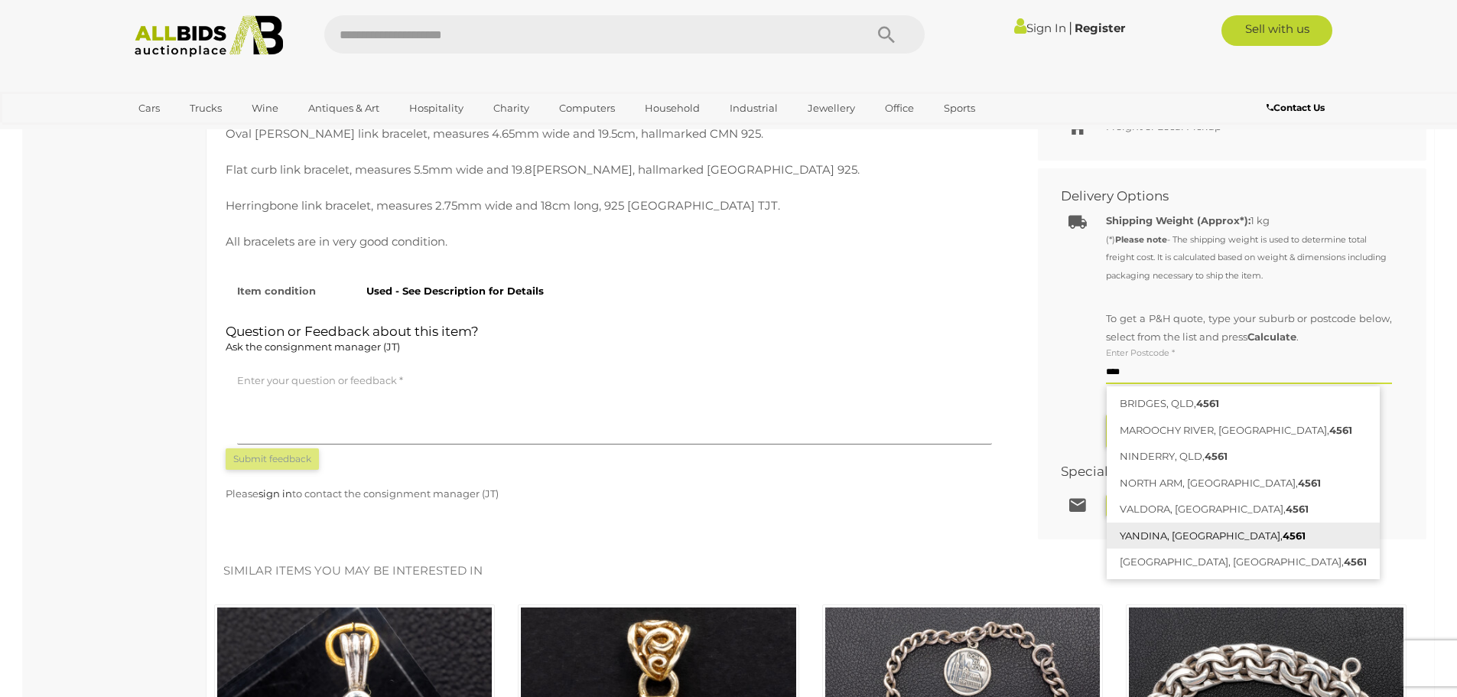
click at [1239, 531] on link "YANDINA, QLD, 4561" at bounding box center [1242, 535] width 273 height 27
type input "**********"
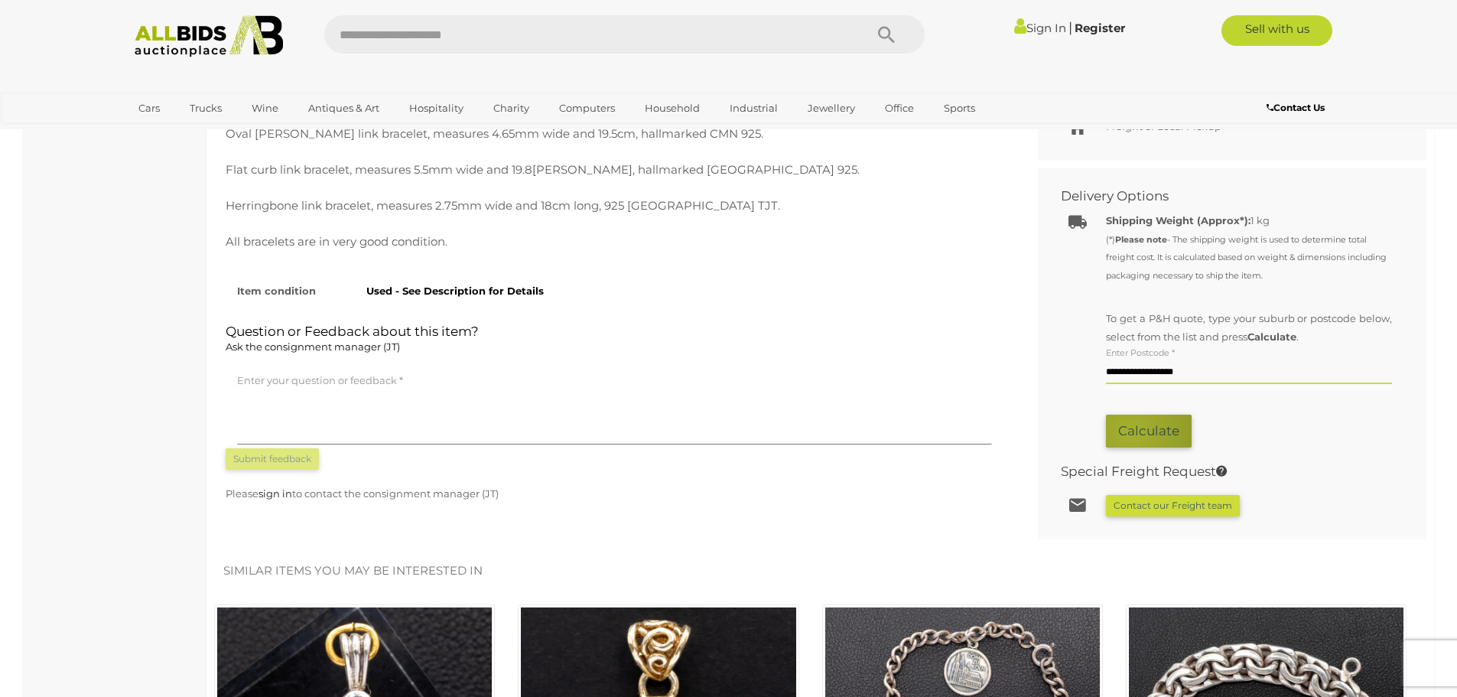
click at [1131, 431] on button "Calculate" at bounding box center [1149, 430] width 86 height 33
click at [1142, 433] on button "Calculate" at bounding box center [1149, 430] width 86 height 33
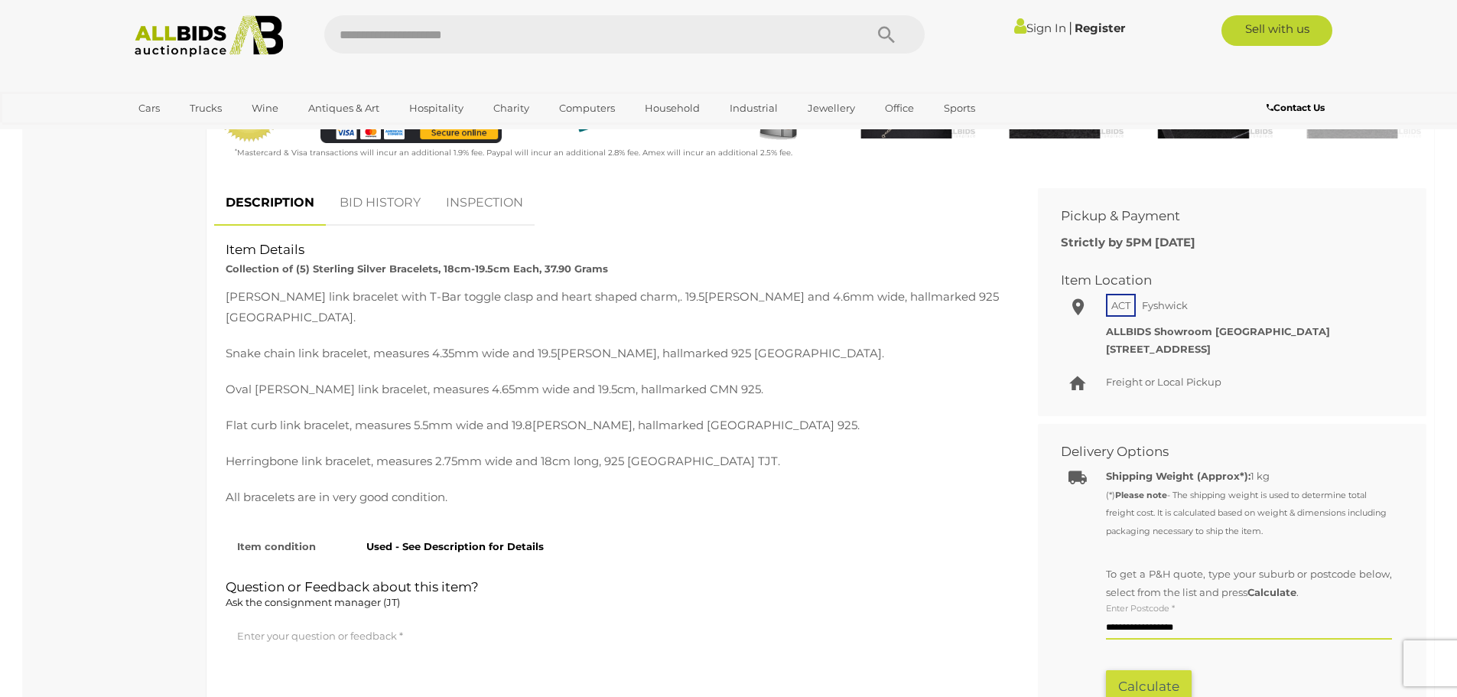
scroll to position [535, 0]
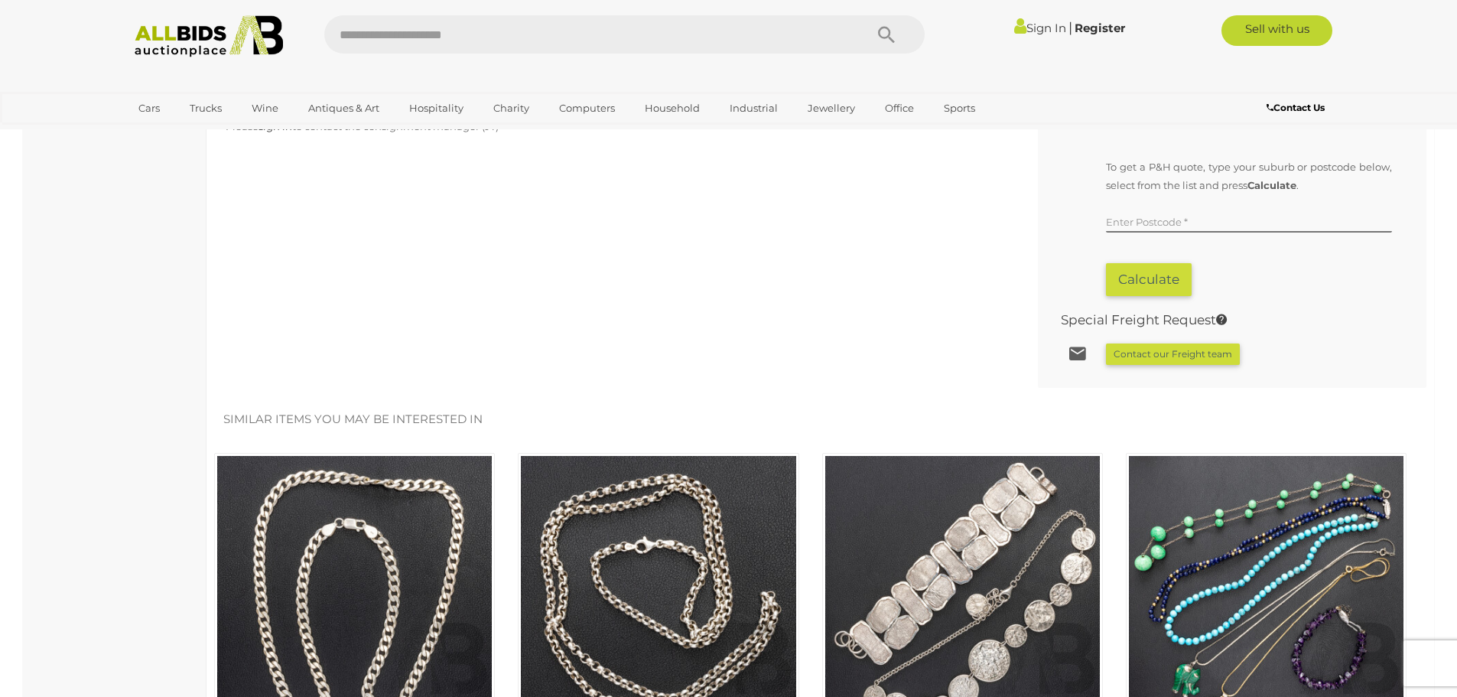
scroll to position [1071, 0]
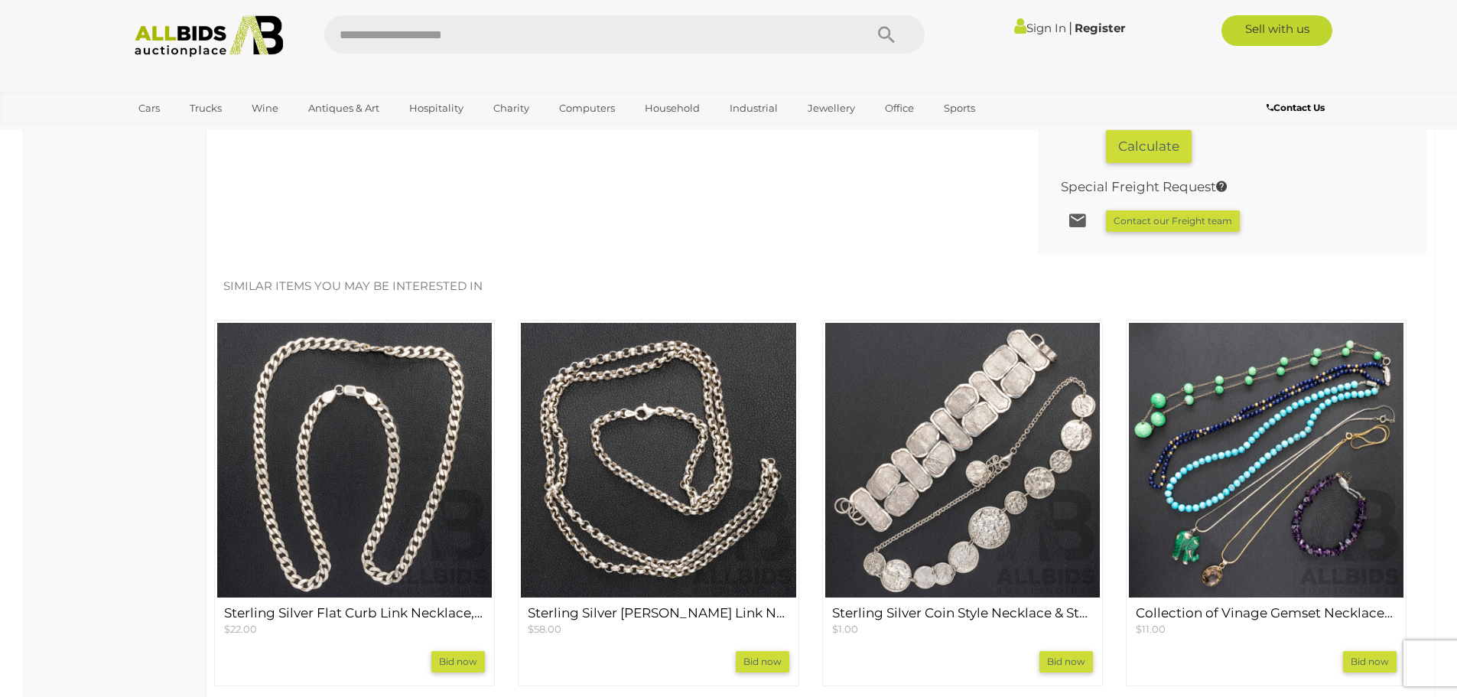
click at [642, 423] on img at bounding box center [658, 460] width 275 height 275
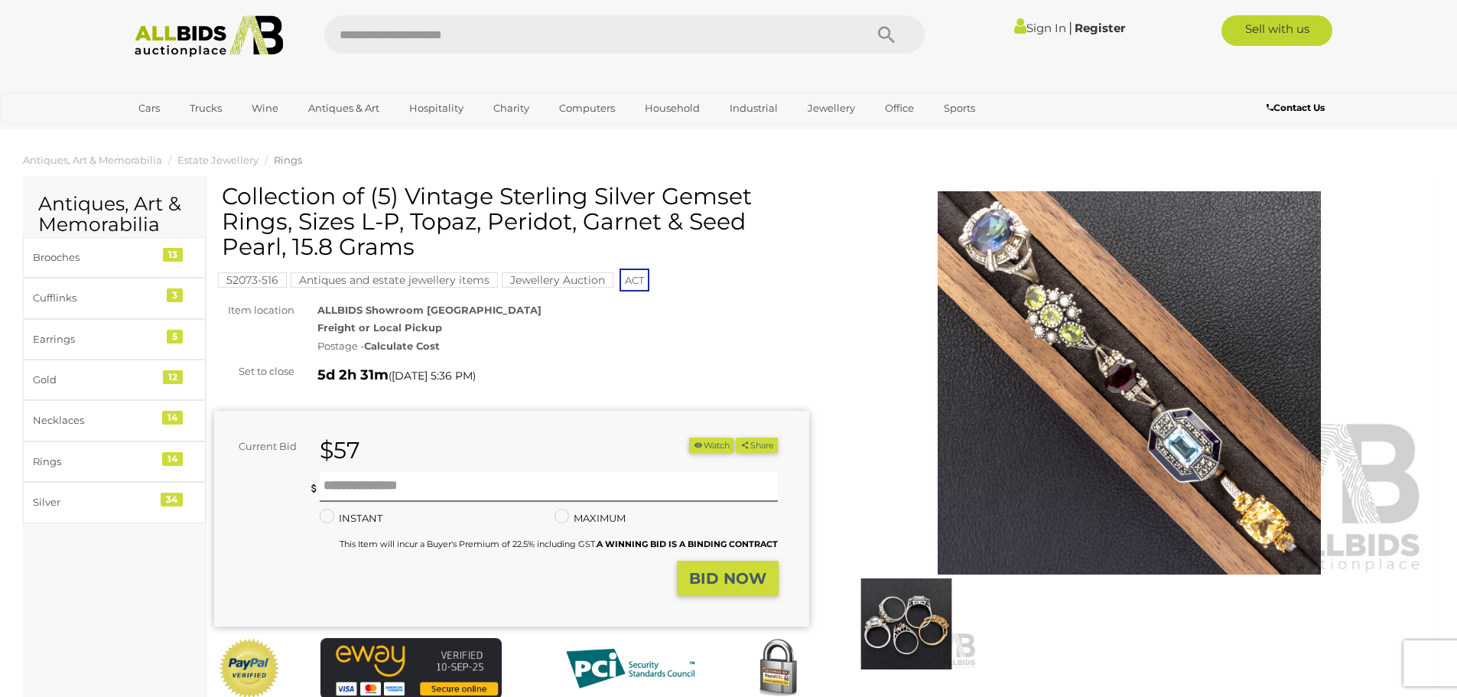
click at [895, 626] on img at bounding box center [906, 623] width 141 height 91
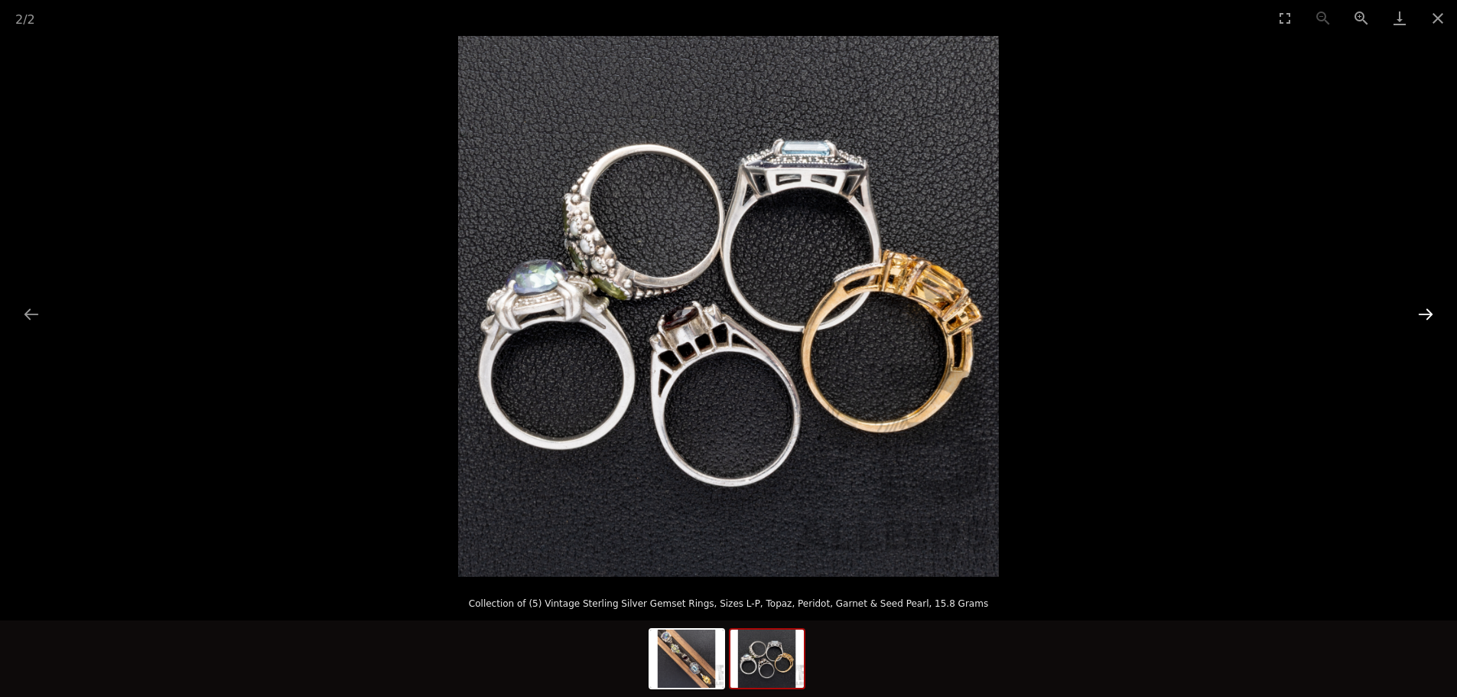
click at [1412, 319] on button "Next slide" at bounding box center [1425, 314] width 32 height 30
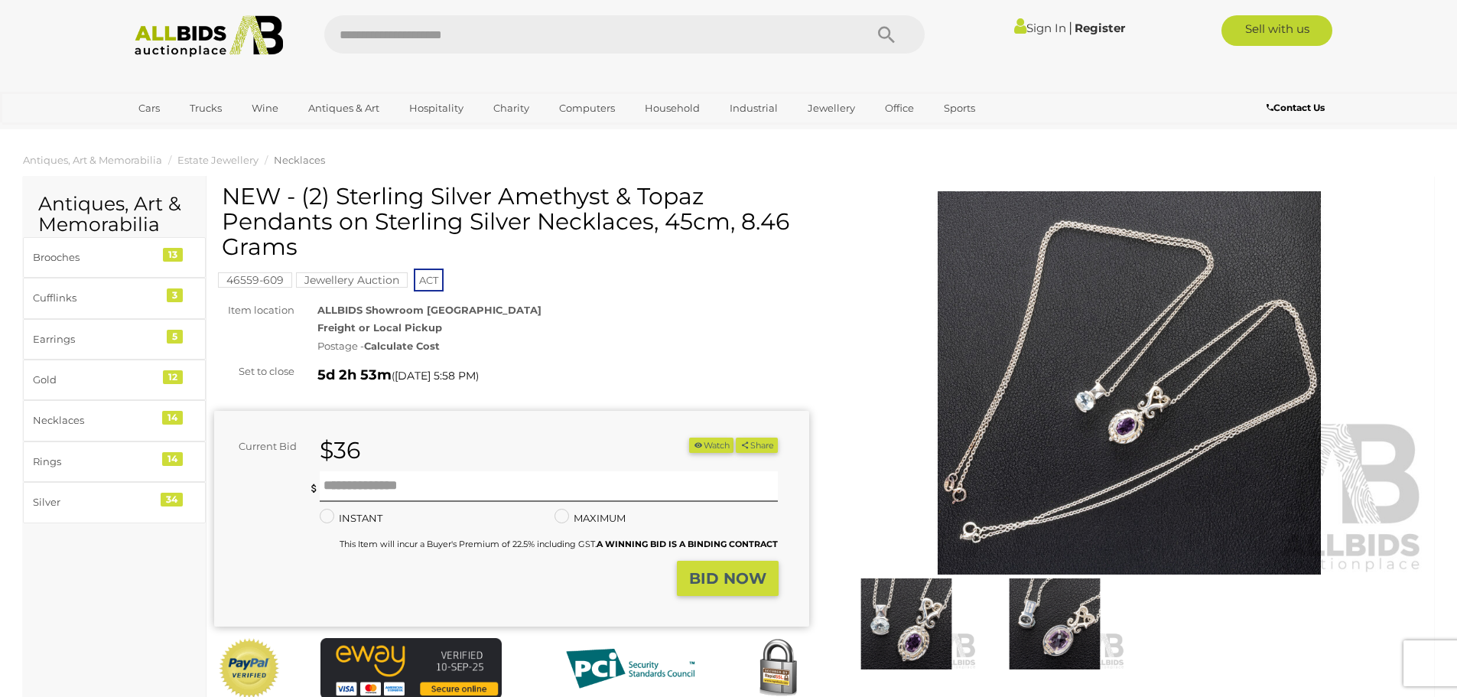
click at [1048, 613] on img at bounding box center [1054, 623] width 141 height 91
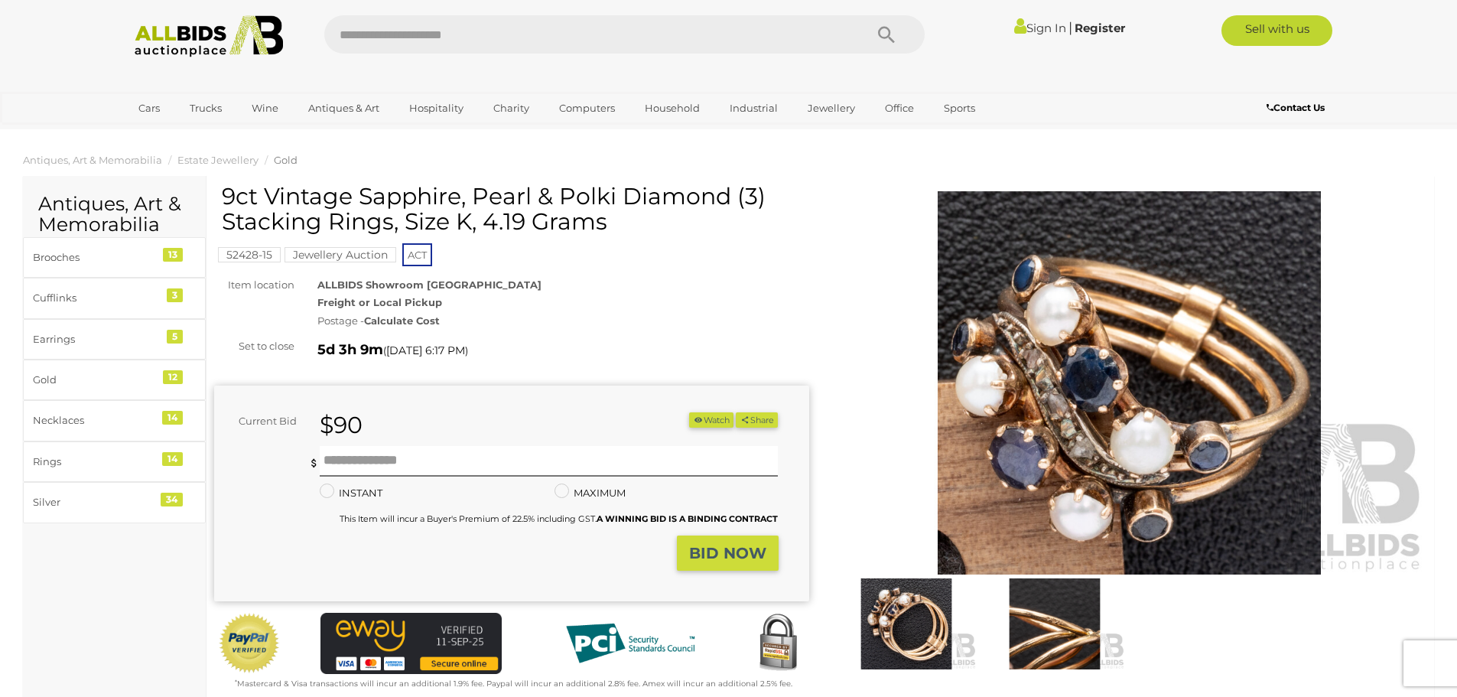
click at [892, 598] on img at bounding box center [906, 623] width 141 height 91
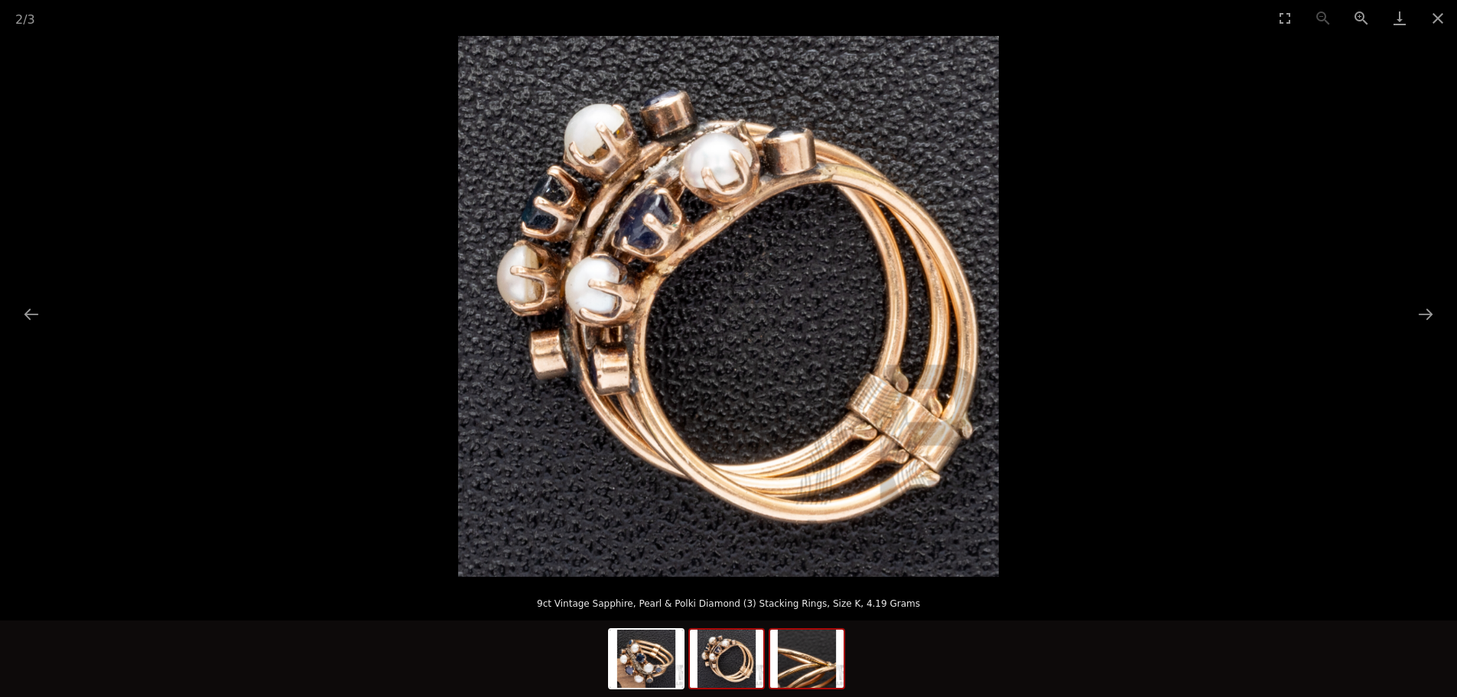
click at [823, 650] on img at bounding box center [806, 658] width 73 height 58
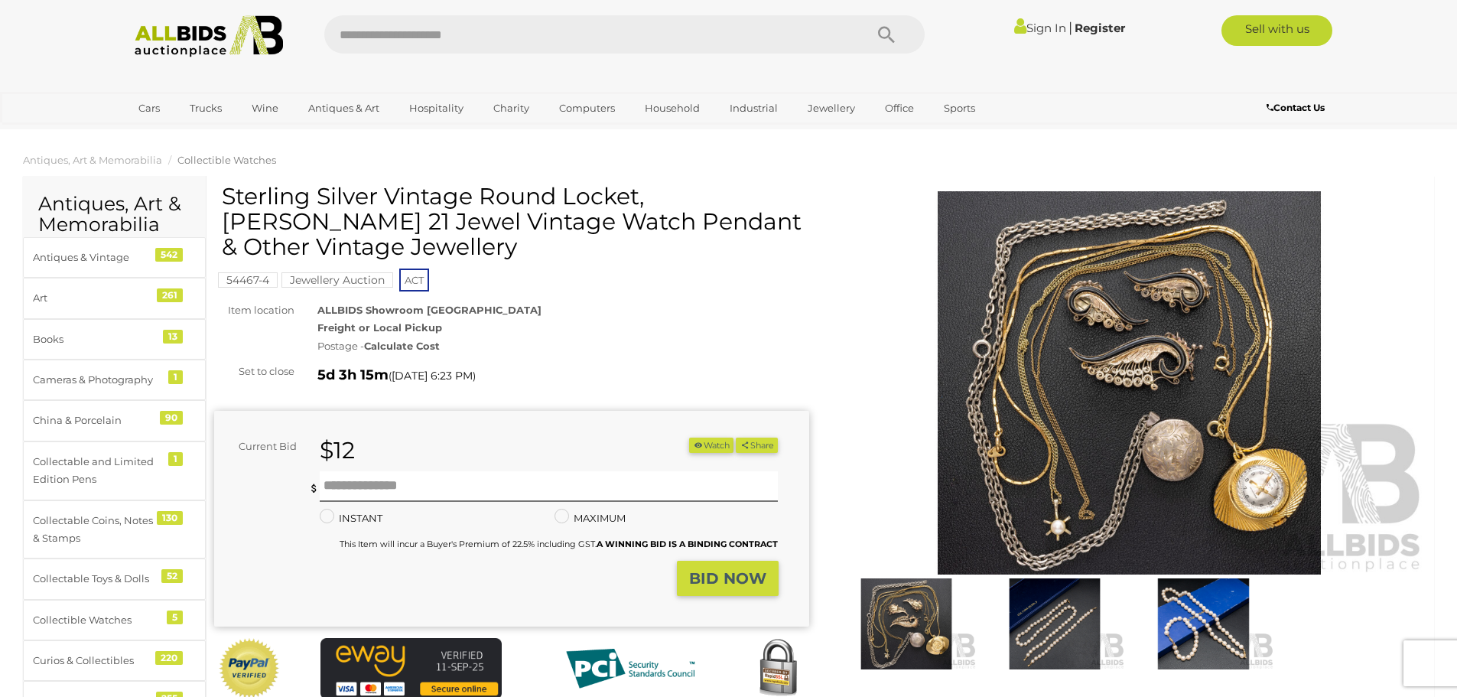
click at [1035, 619] on img at bounding box center [1054, 623] width 141 height 91
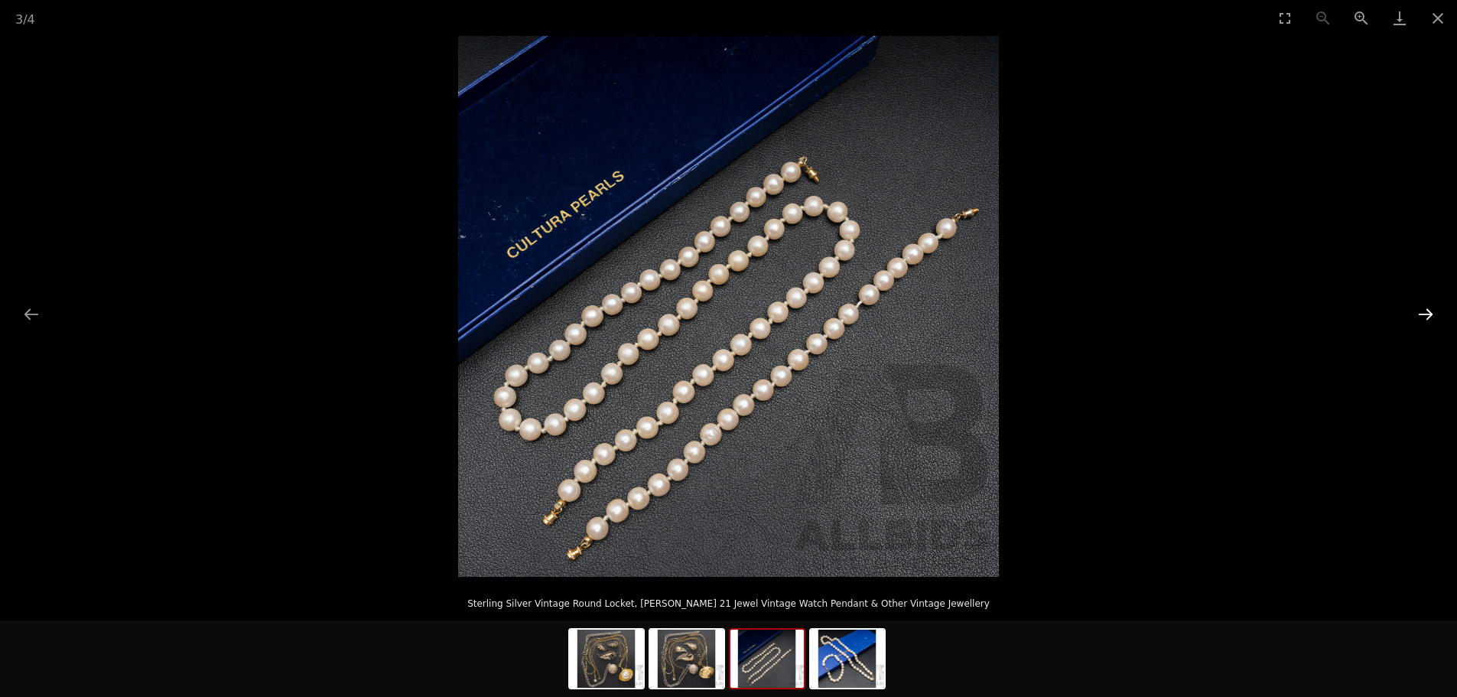
click at [1417, 312] on button "Next slide" at bounding box center [1425, 314] width 32 height 30
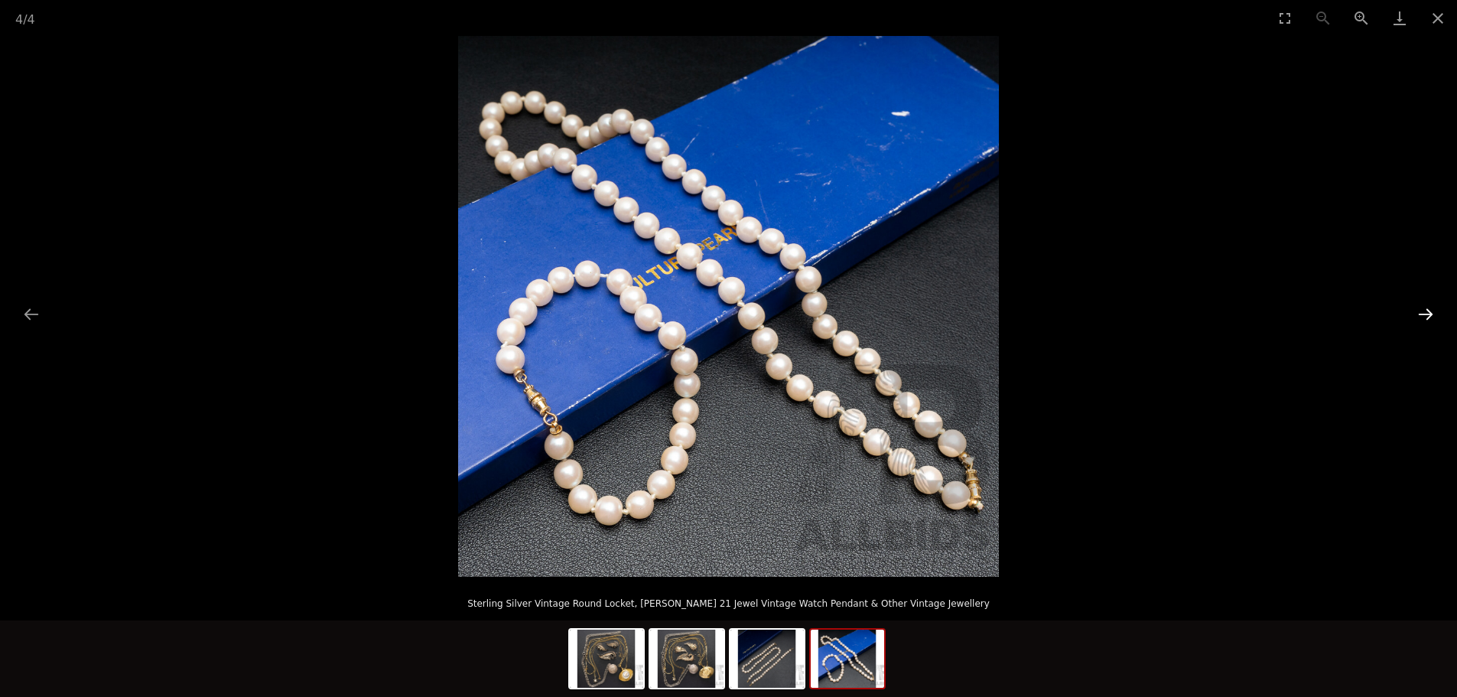
click at [1417, 312] on button "Next slide" at bounding box center [1425, 314] width 32 height 30
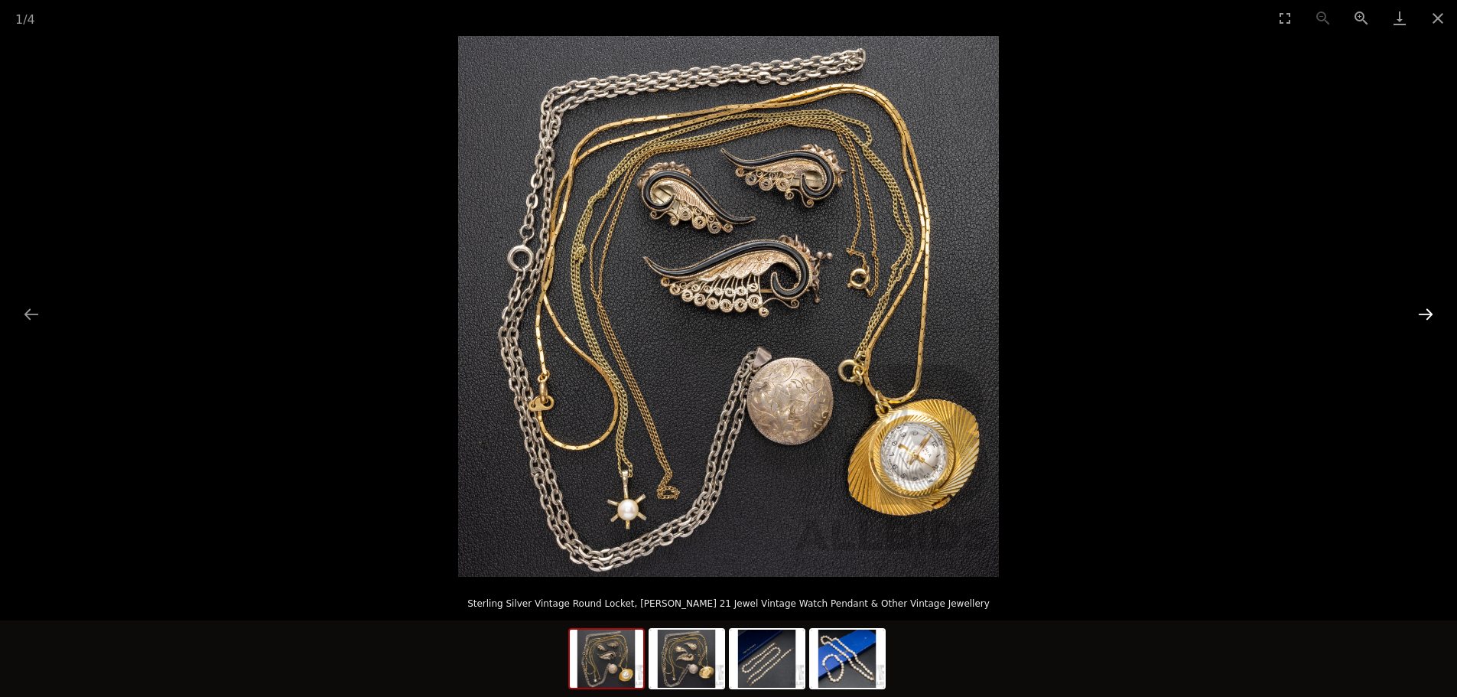
click at [1417, 312] on button "Next slide" at bounding box center [1425, 314] width 32 height 30
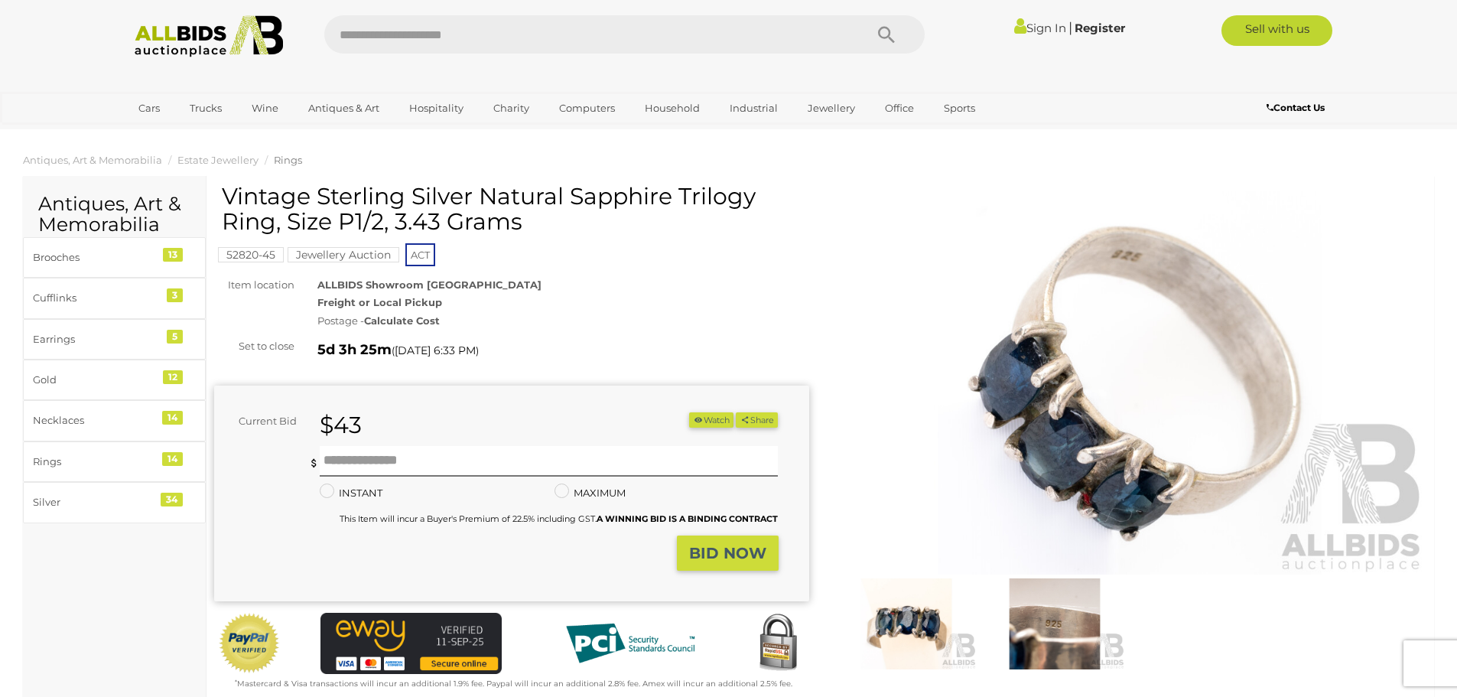
click at [931, 612] on img at bounding box center [906, 623] width 141 height 91
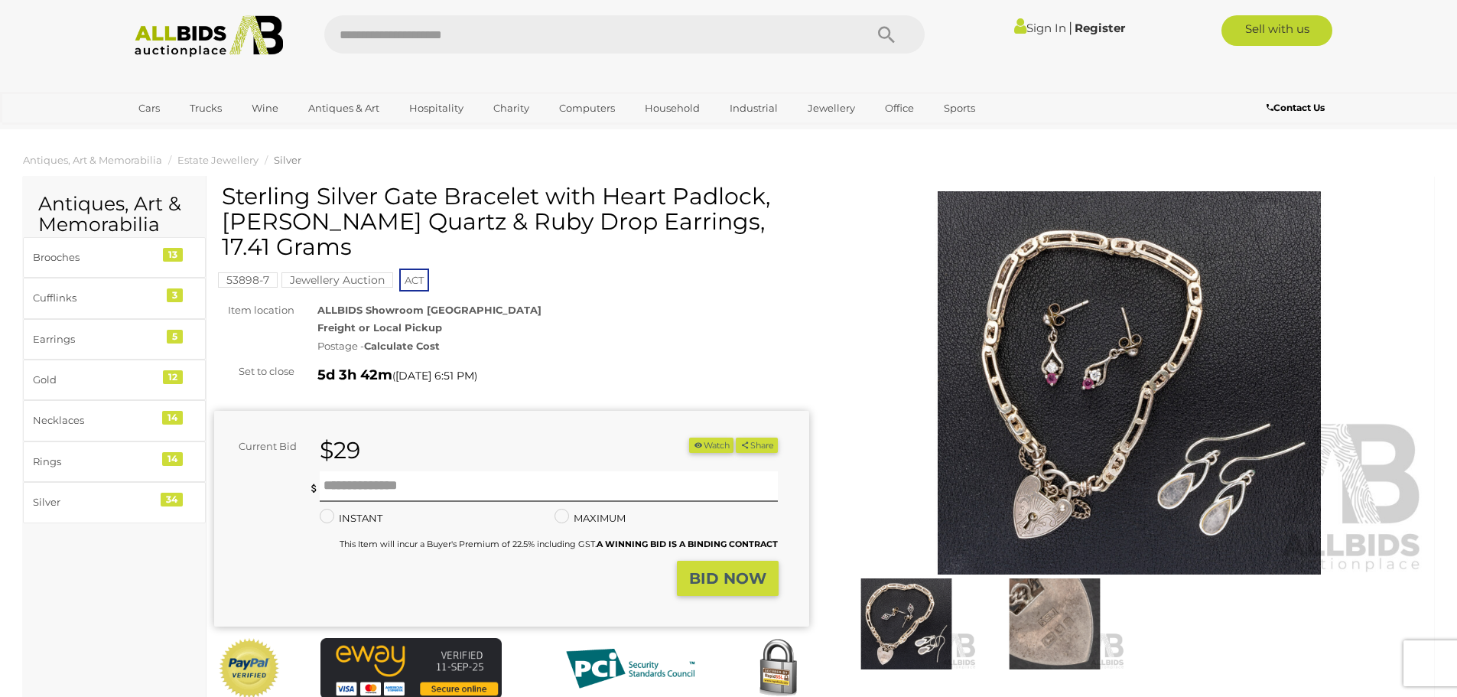
click at [1028, 615] on img at bounding box center [1054, 623] width 141 height 91
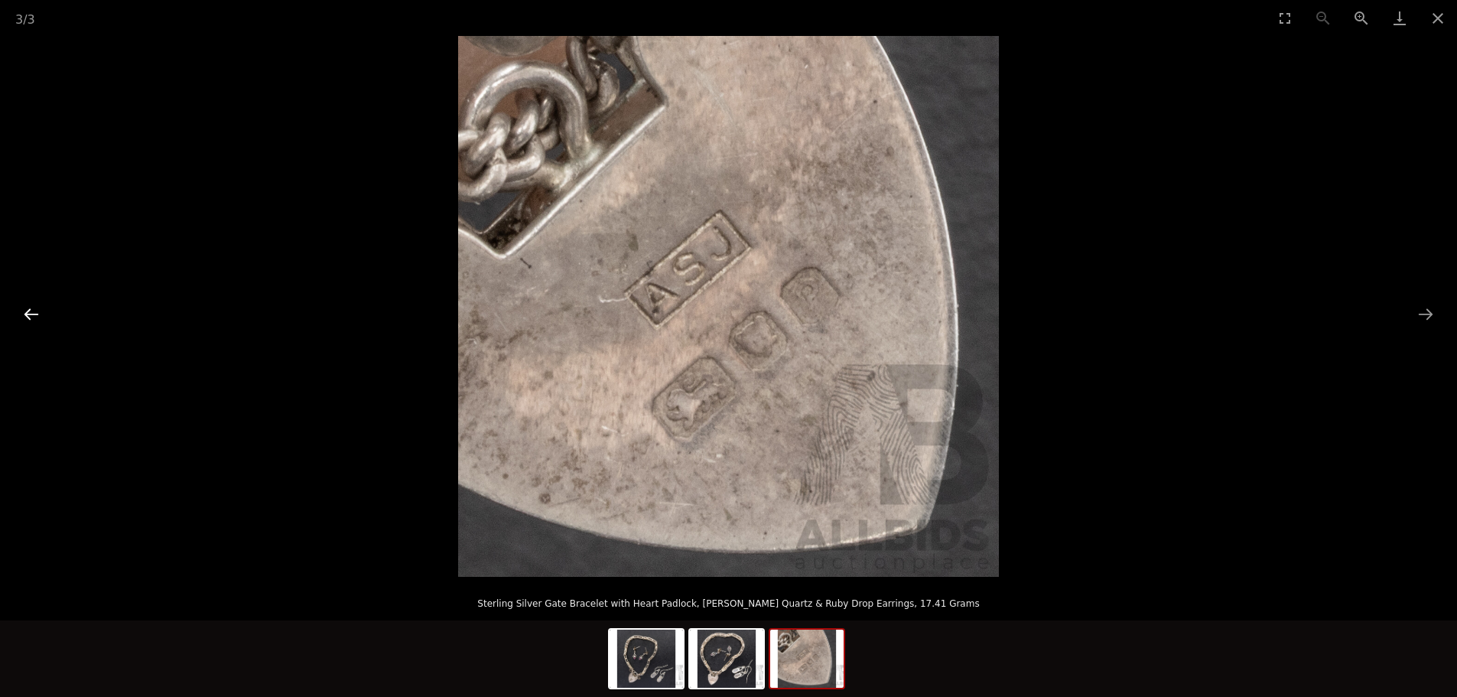
click at [37, 308] on button "Previous slide" at bounding box center [31, 314] width 32 height 30
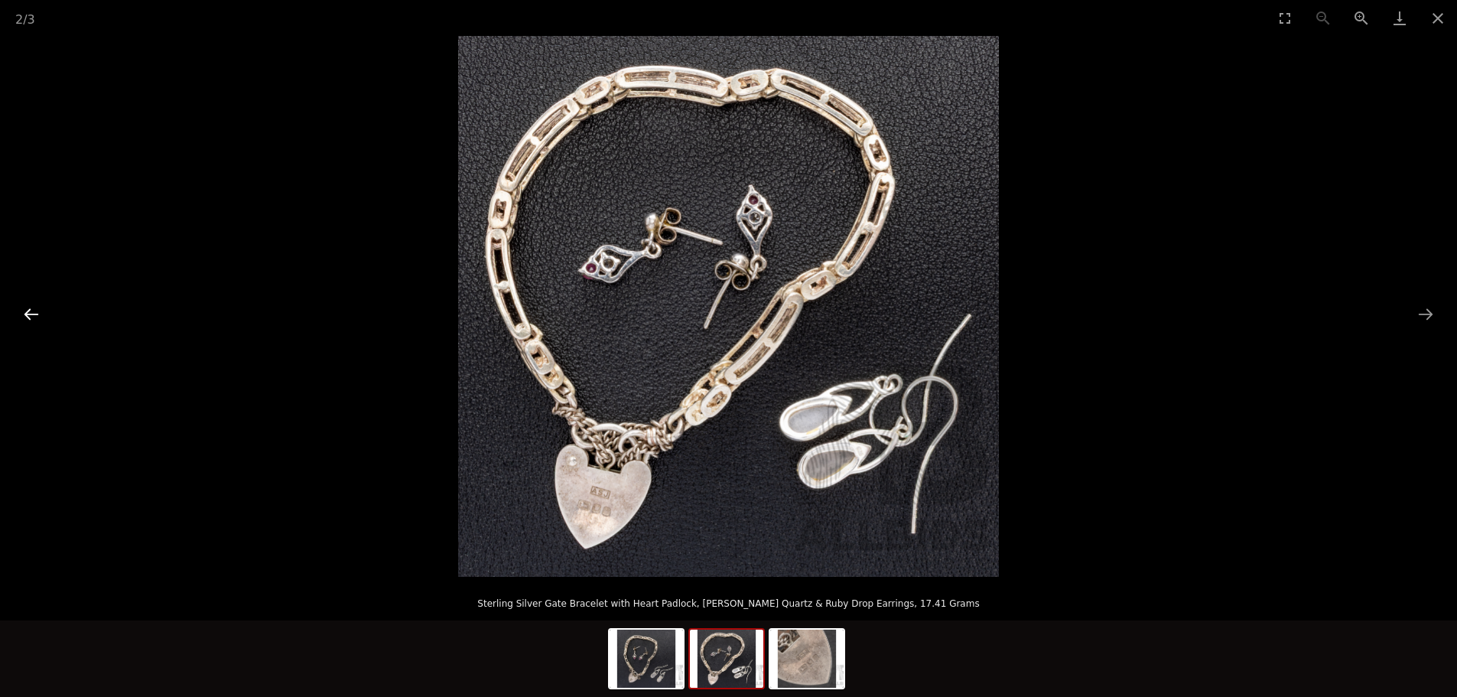
click at [37, 308] on button "Previous slide" at bounding box center [31, 314] width 32 height 30
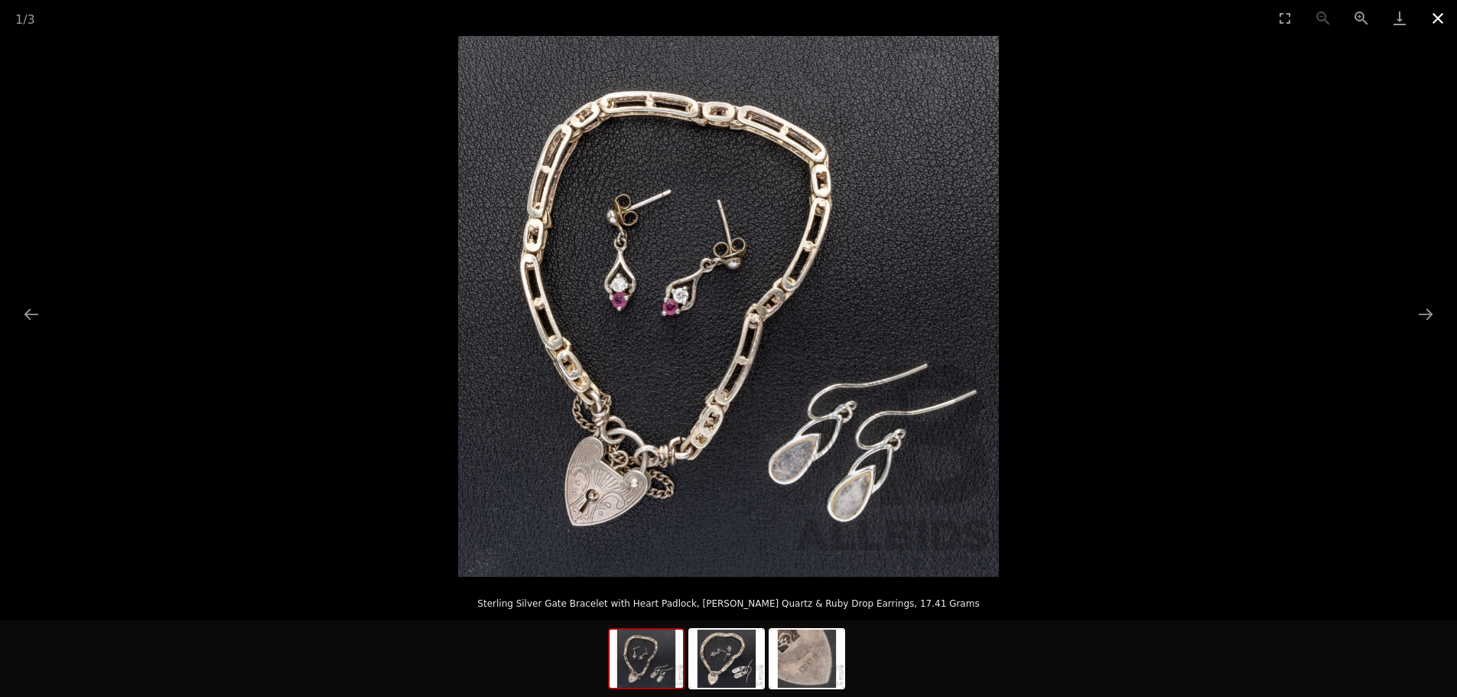
click at [1444, 23] on button "Close gallery" at bounding box center [1437, 18] width 38 height 36
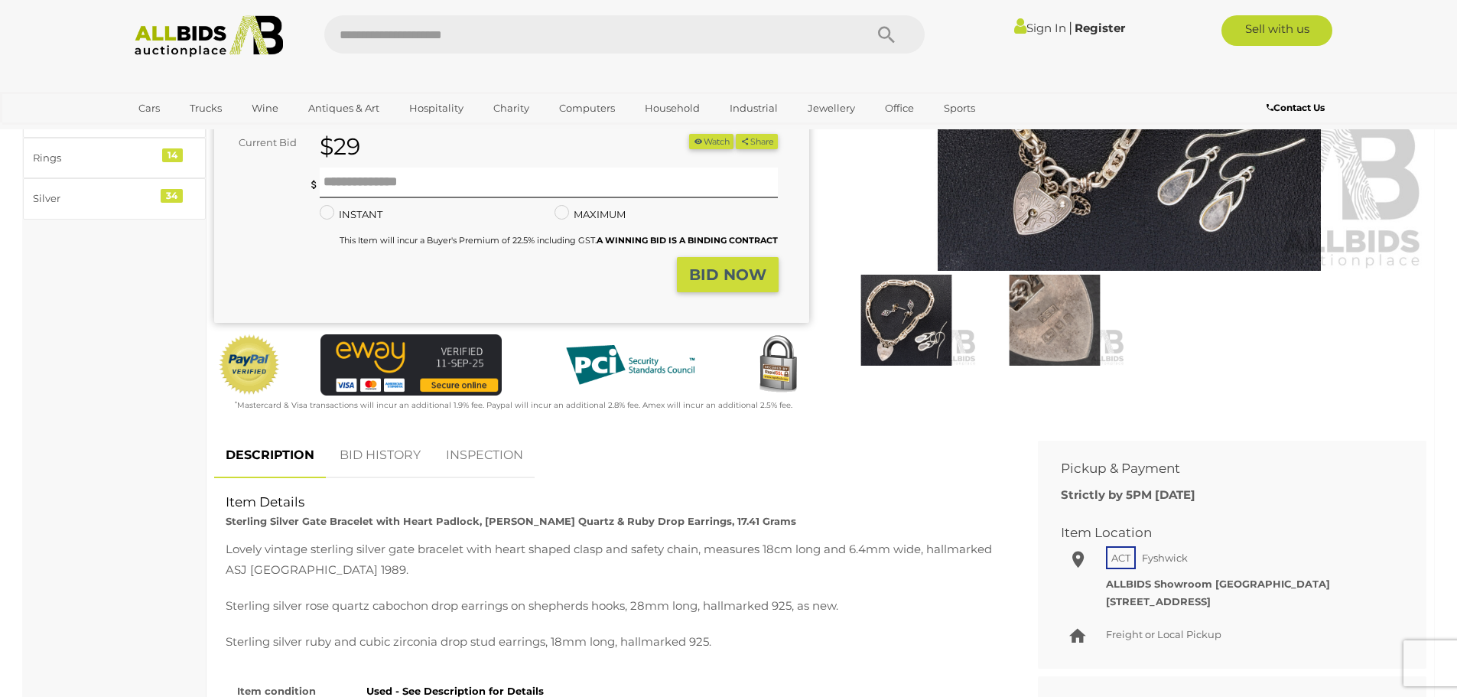
scroll to position [306, 0]
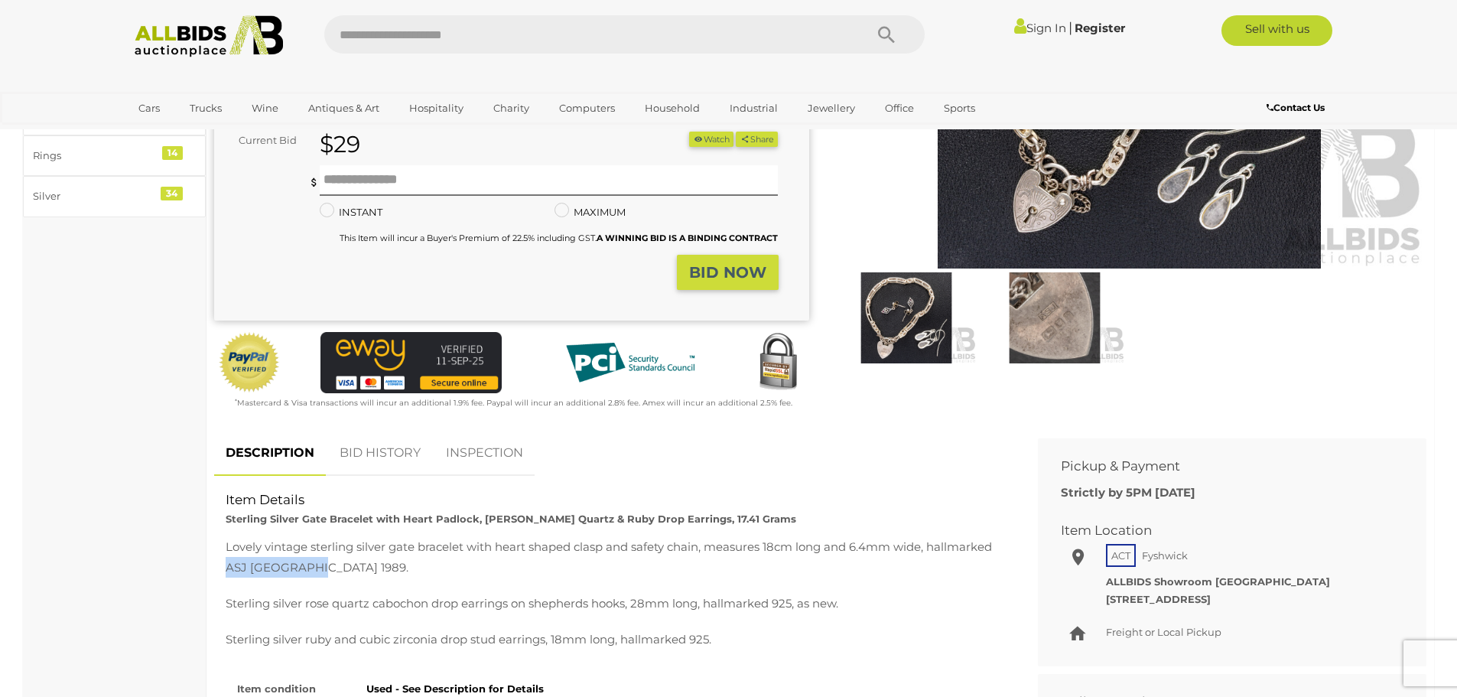
drag, startPoint x: 227, startPoint y: 537, endPoint x: 323, endPoint y: 541, distance: 95.7
click at [323, 541] on p "Lovely vintage sterling silver gate bracelet with heart shaped clasp and safety…" at bounding box center [615, 556] width 778 height 41
copy p "ASJ Birmingham"
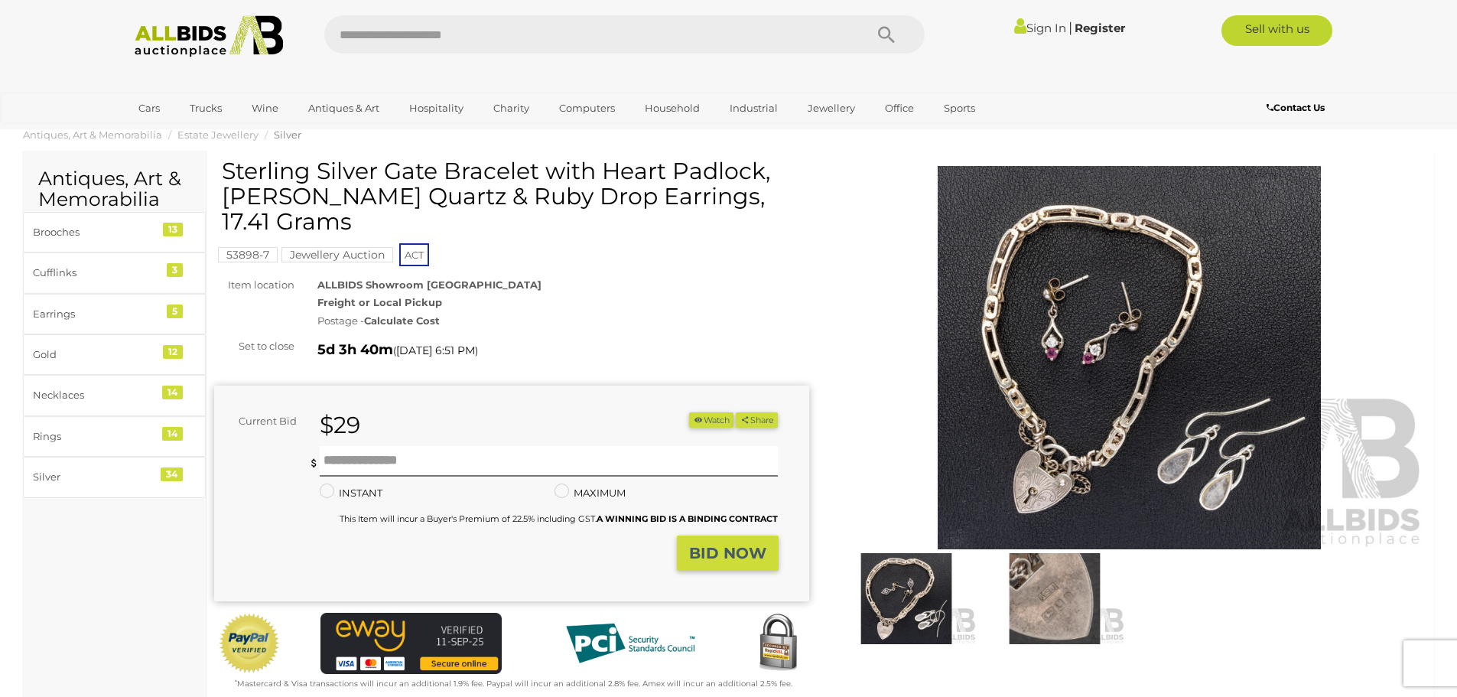
scroll to position [0, 0]
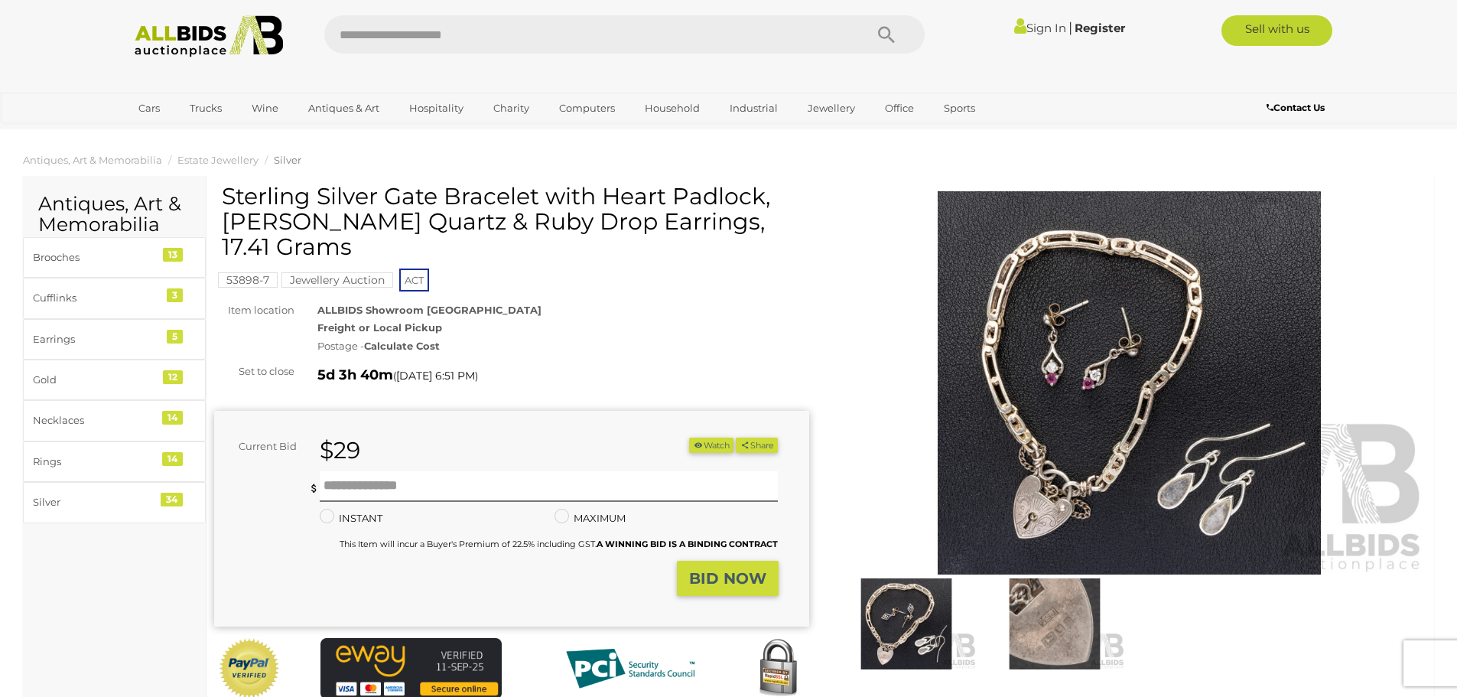
click at [408, 340] on strong "Calculate Cost" at bounding box center [402, 346] width 76 height 12
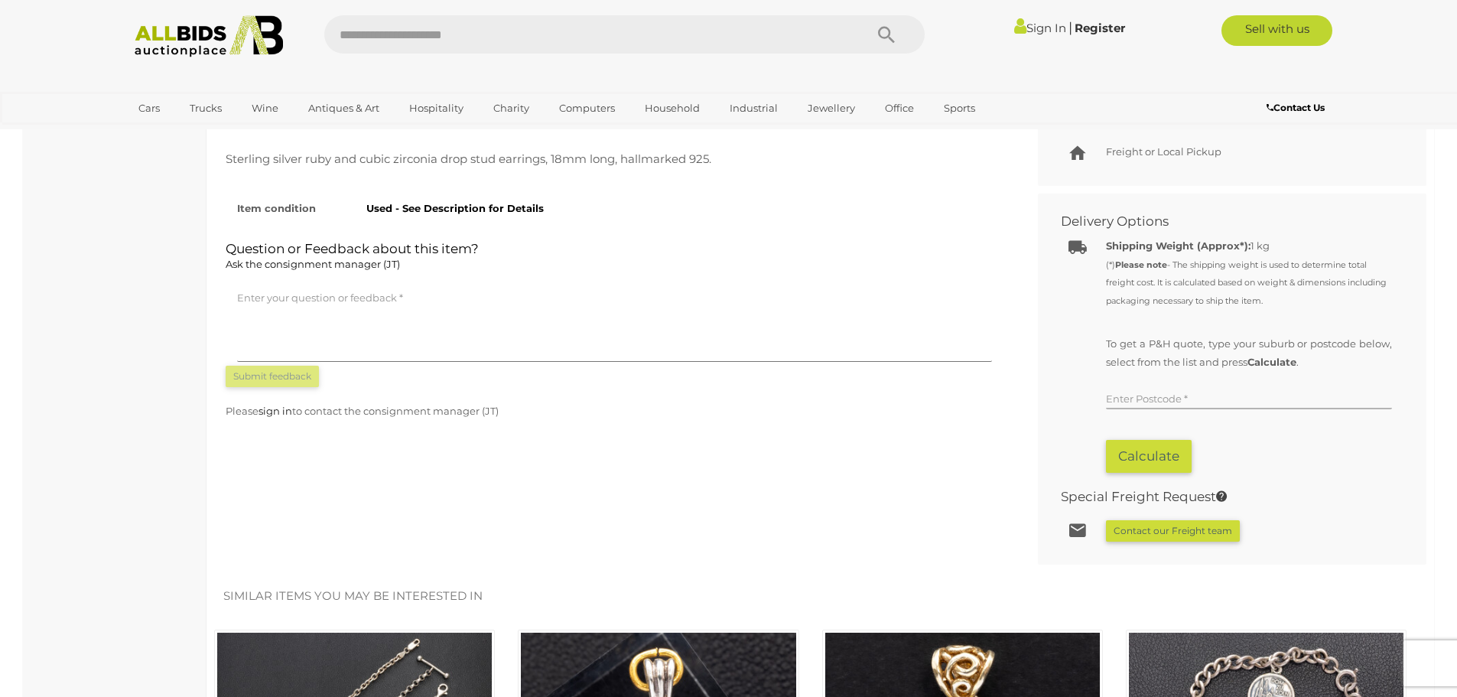
click at [1162, 386] on input "text" at bounding box center [1249, 397] width 286 height 23
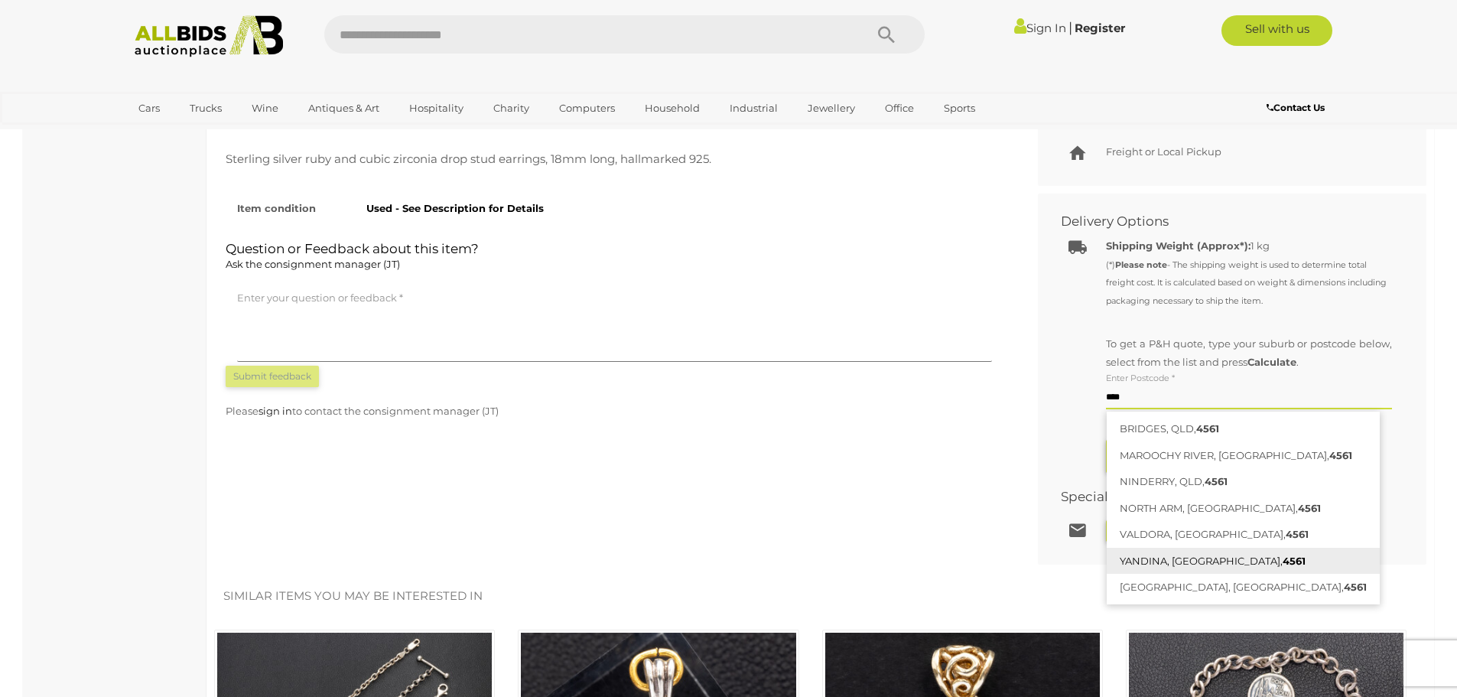
click at [1240, 548] on link "YANDINA, QLD, 4561" at bounding box center [1242, 561] width 273 height 27
type input "**********"
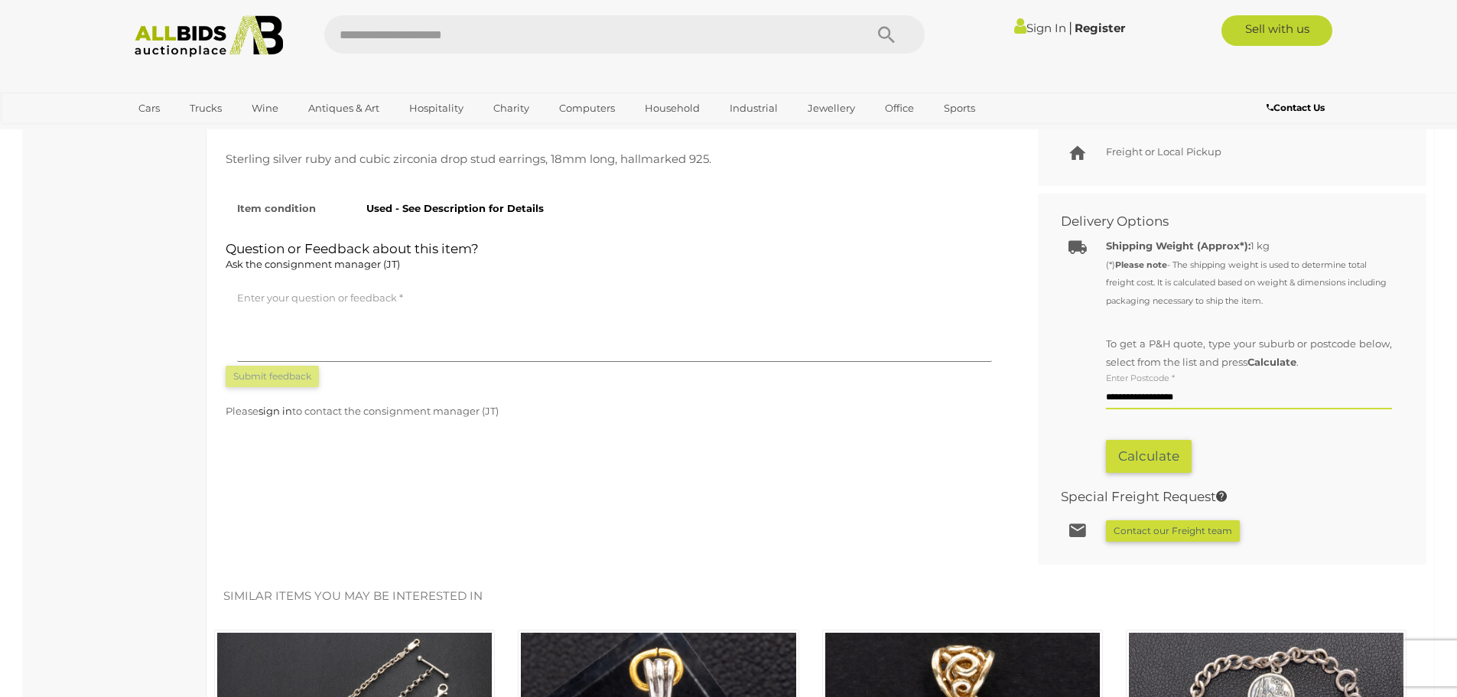
click at [1165, 440] on button "Calculate" at bounding box center [1149, 456] width 86 height 33
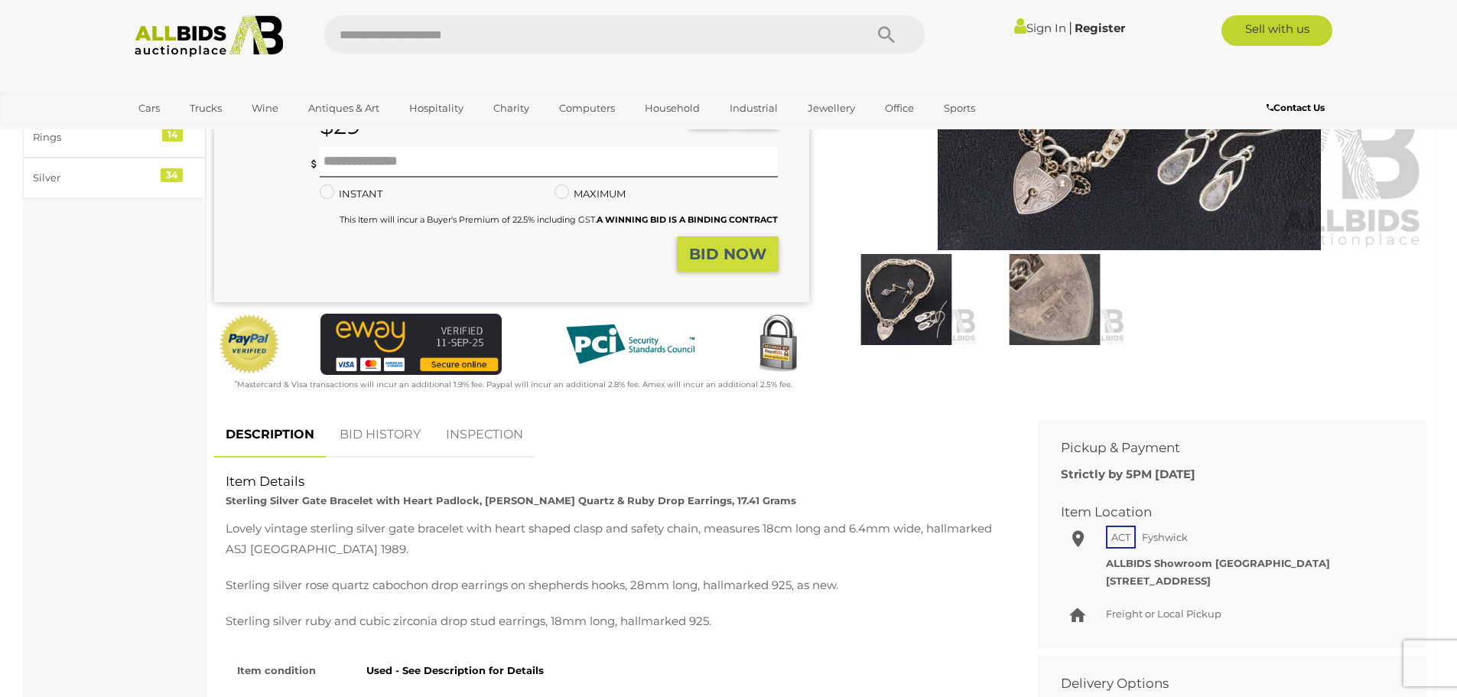
scroll to position [0, 0]
